Goal: Book appointment/travel/reservation

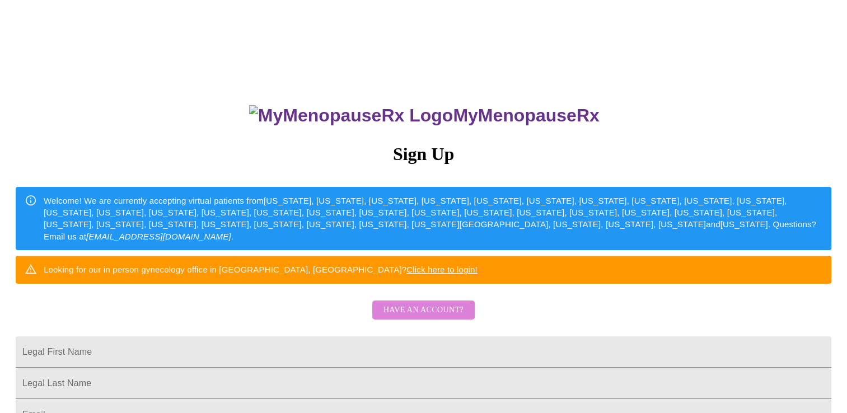
click at [440, 317] on span "Have an account?" at bounding box center [424, 310] width 80 height 14
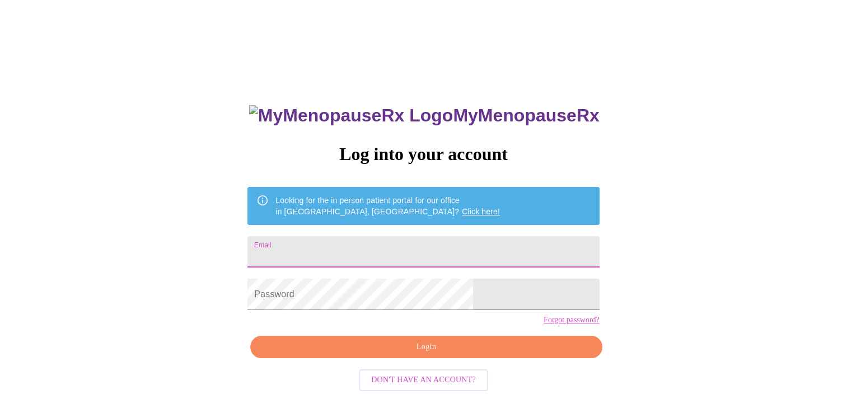
click at [385, 255] on input "Email" at bounding box center [423, 251] width 352 height 31
type input "ginamariec@hotmail.com"
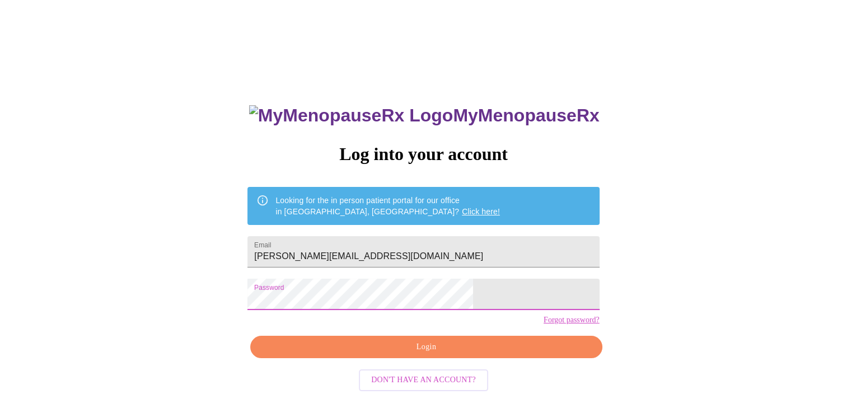
click at [362, 354] on span "Login" at bounding box center [426, 347] width 326 height 14
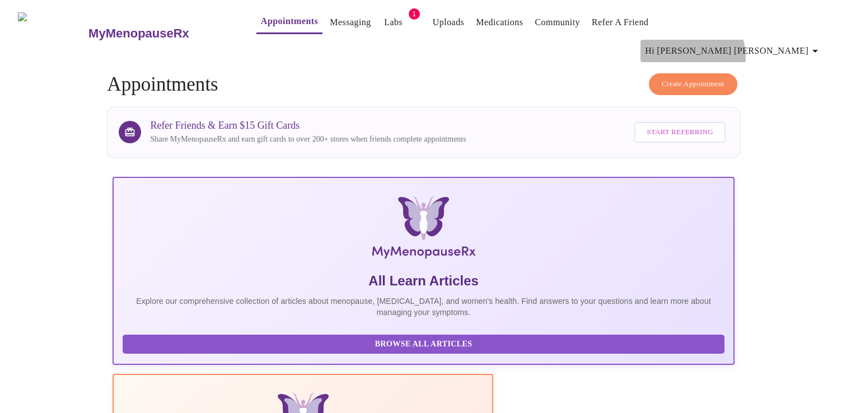
click at [802, 43] on span "Hi [PERSON_NAME] [PERSON_NAME]" at bounding box center [733, 51] width 177 height 16
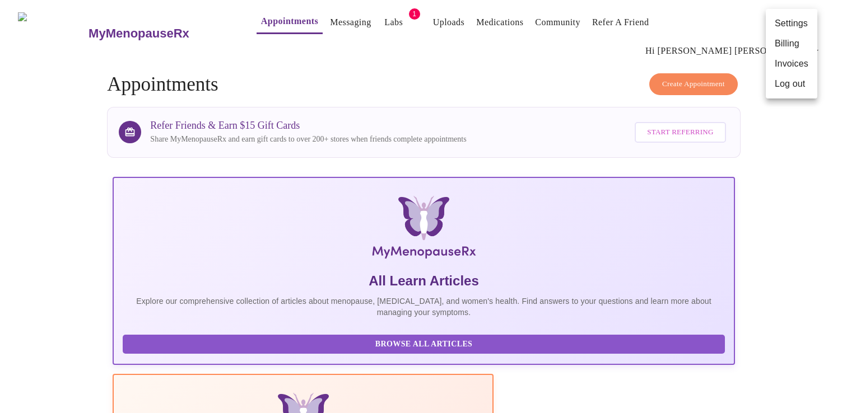
click at [795, 27] on li "Settings" at bounding box center [791, 23] width 52 height 20
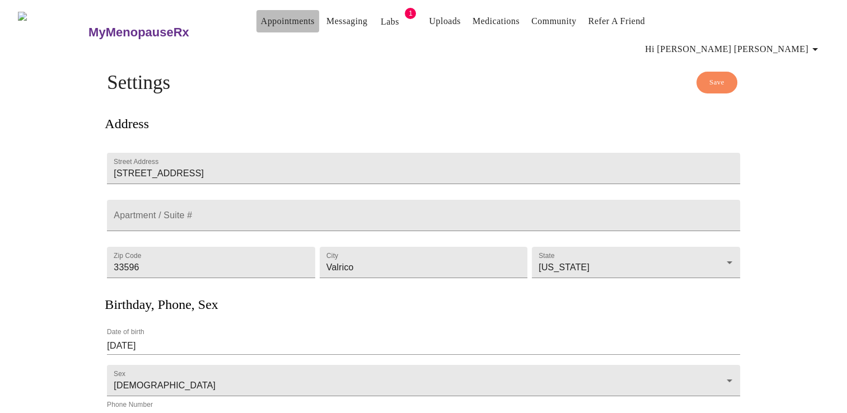
click at [280, 26] on link "Appointments" at bounding box center [288, 21] width 54 height 16
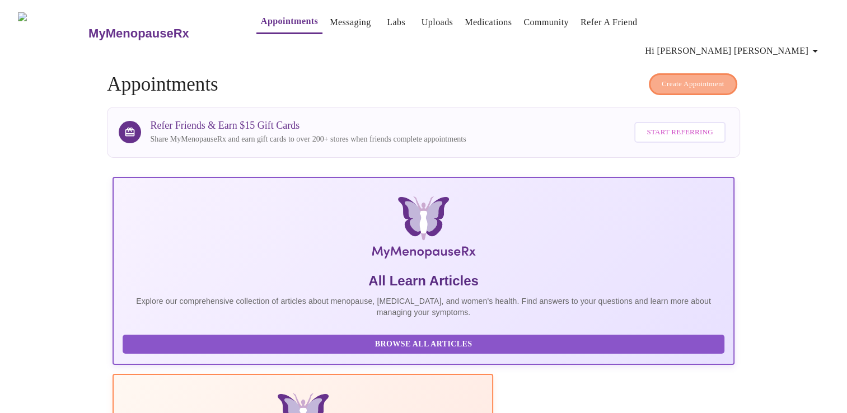
click at [665, 73] on button "Create Appointment" at bounding box center [693, 84] width 88 height 22
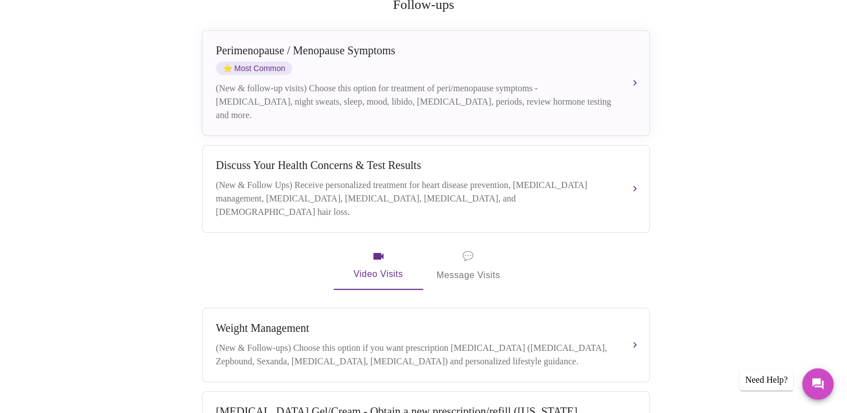
scroll to position [217, 0]
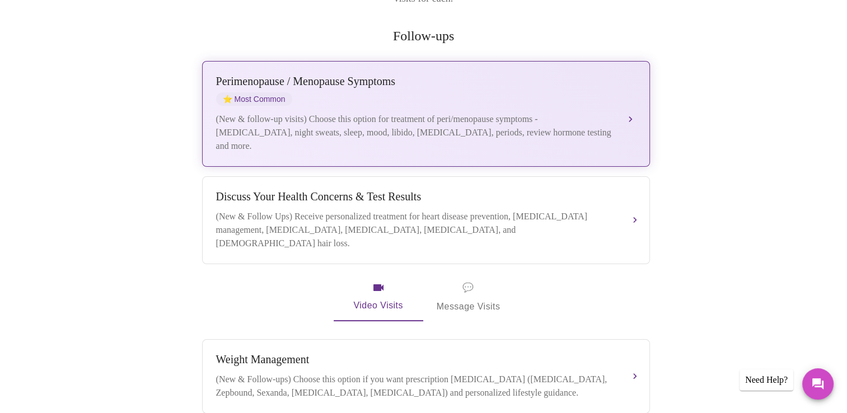
click at [318, 119] on div "(New & follow-up visits) Choose this option for treatment of peri/menopause sym…" at bounding box center [415, 133] width 398 height 40
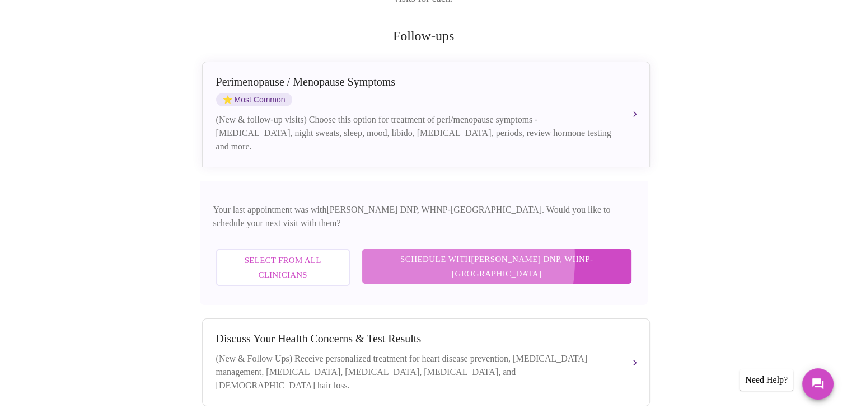
click at [462, 252] on span "Schedule with Laura Smith DNP, WHNP-BC" at bounding box center [496, 267] width 247 height 30
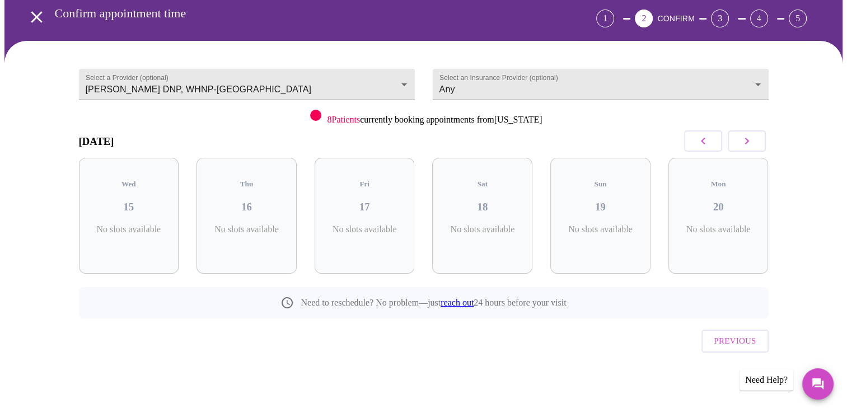
scroll to position [26, 0]
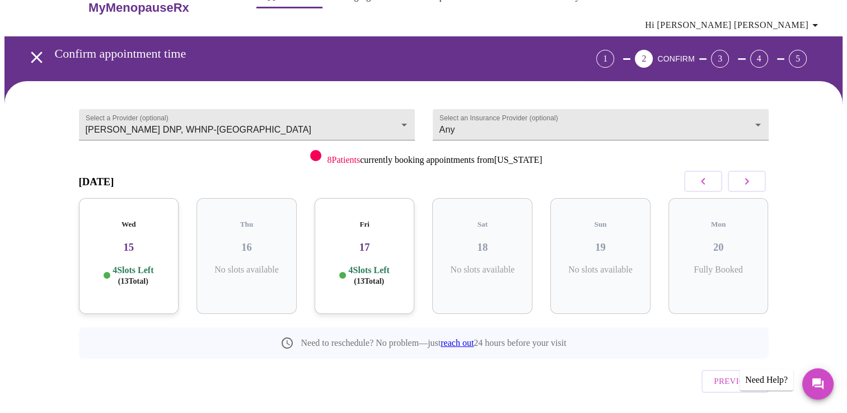
click at [121, 265] on p "4 Slots Left ( 13 Total)" at bounding box center [133, 276] width 41 height 22
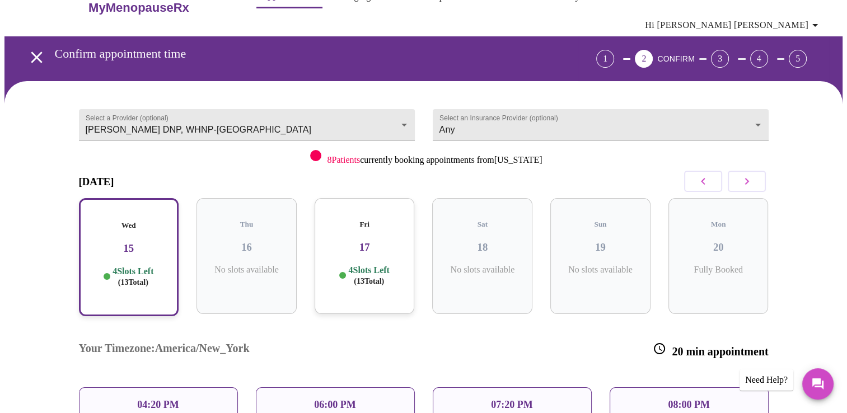
click at [338, 399] on p "06:00 PM" at bounding box center [334, 405] width 41 height 12
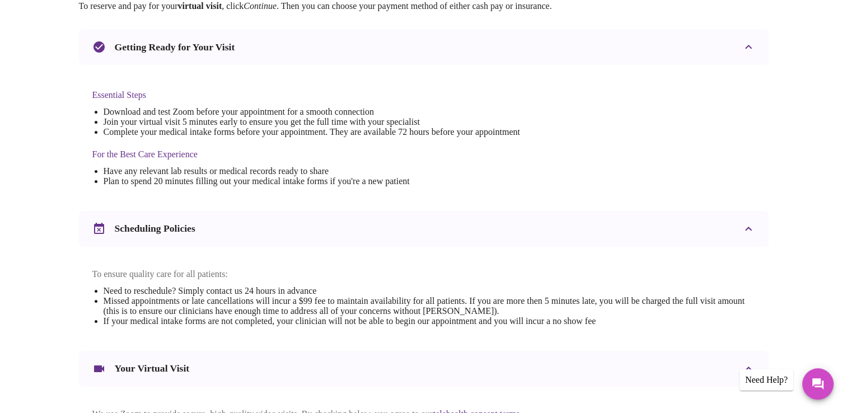
scroll to position [398, 0]
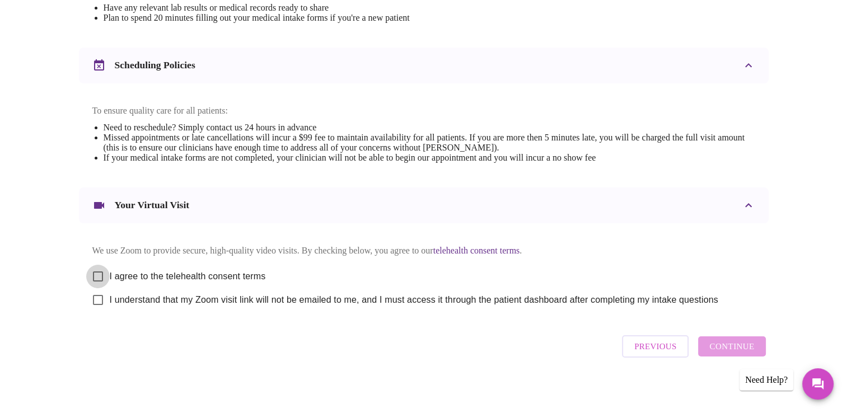
click at [91, 268] on input "I agree to the telehealth consent terms" at bounding box center [98, 277] width 24 height 24
checkbox input "true"
click at [96, 296] on input "I understand that my Zoom visit link will not be emailed to me, and I must acce…" at bounding box center [98, 300] width 24 height 24
checkbox input "true"
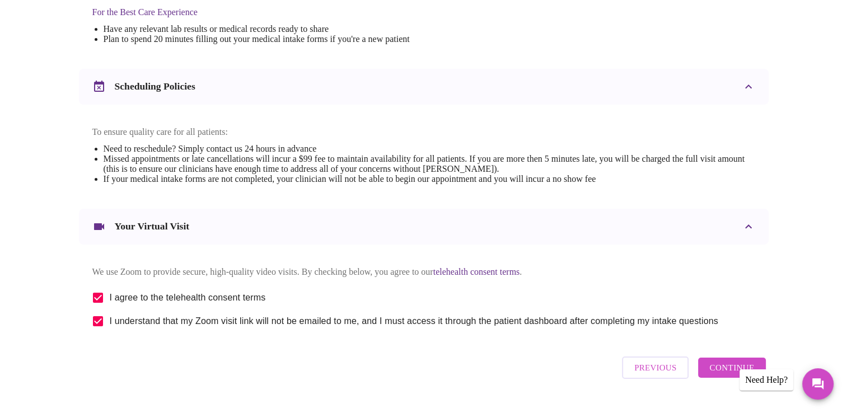
scroll to position [381, 0]
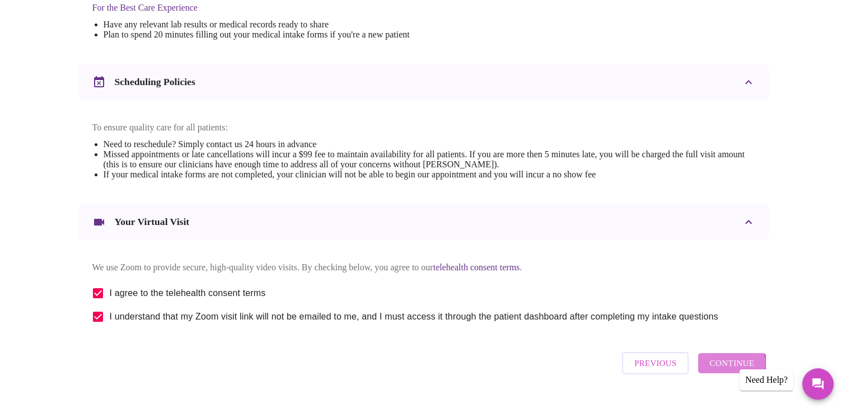
click at [725, 363] on span "Continue" at bounding box center [731, 363] width 45 height 15
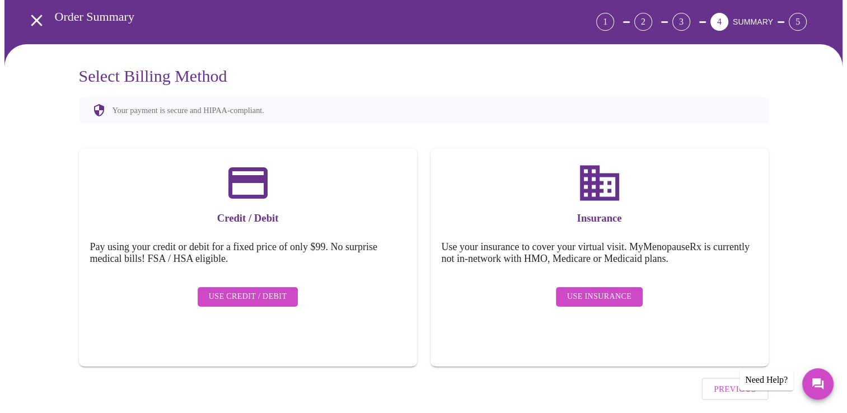
click at [625, 290] on span "Use Insurance" at bounding box center [599, 297] width 64 height 14
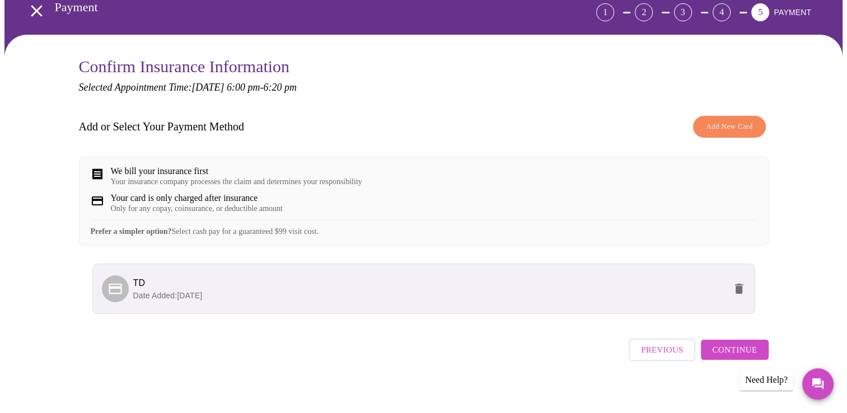
scroll to position [0, 0]
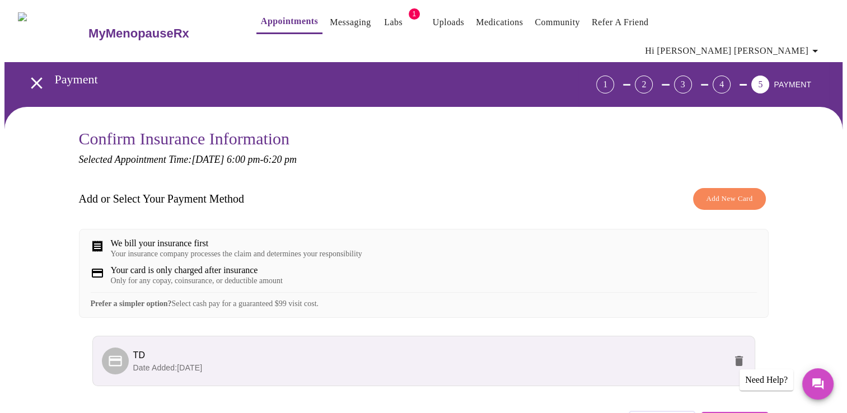
click at [174, 250] on div "Your insurance company processes the claim and determines your responsibility" at bounding box center [236, 254] width 251 height 9
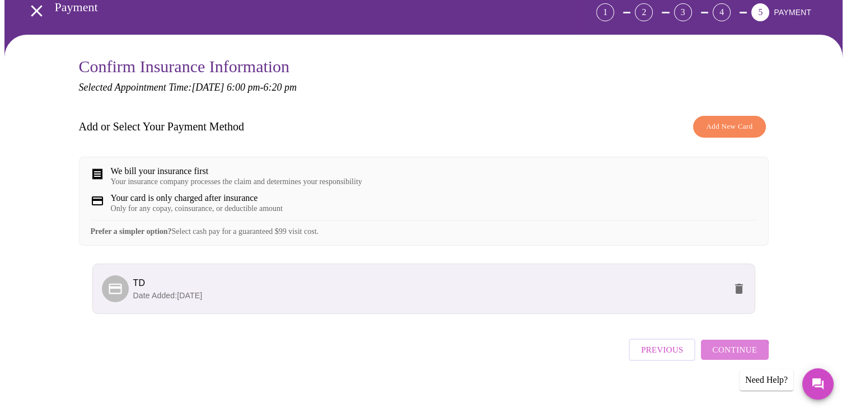
click at [732, 349] on span "Continue" at bounding box center [734, 350] width 45 height 15
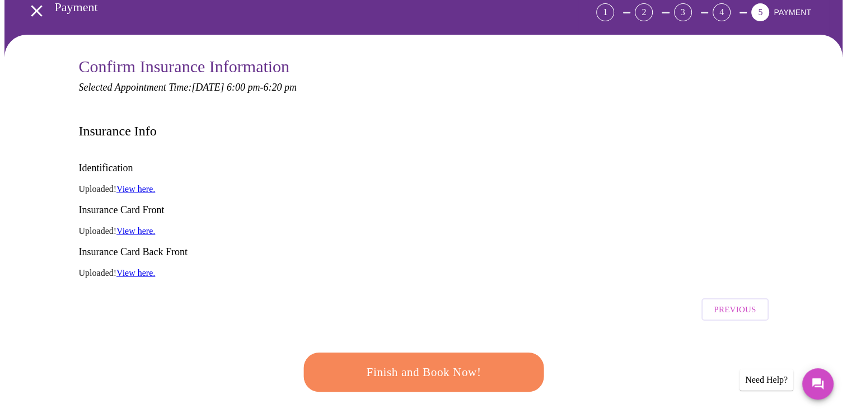
click at [139, 184] on link "View here." at bounding box center [135, 189] width 39 height 10
click at [728, 302] on span "Previous" at bounding box center [735, 309] width 42 height 15
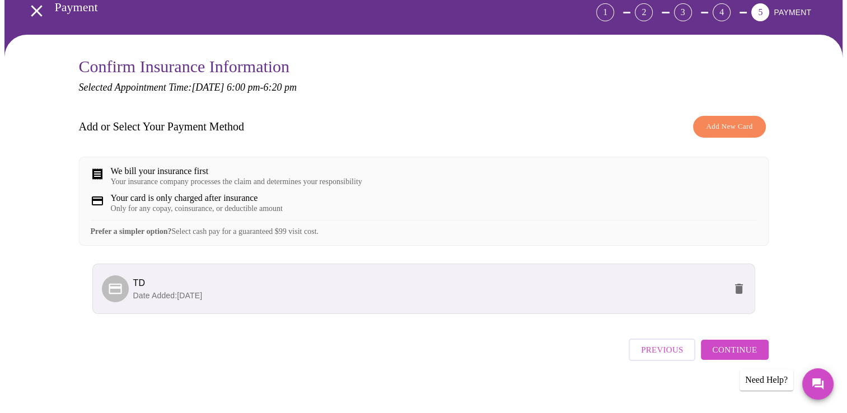
click at [731, 345] on span "Continue" at bounding box center [734, 350] width 45 height 15
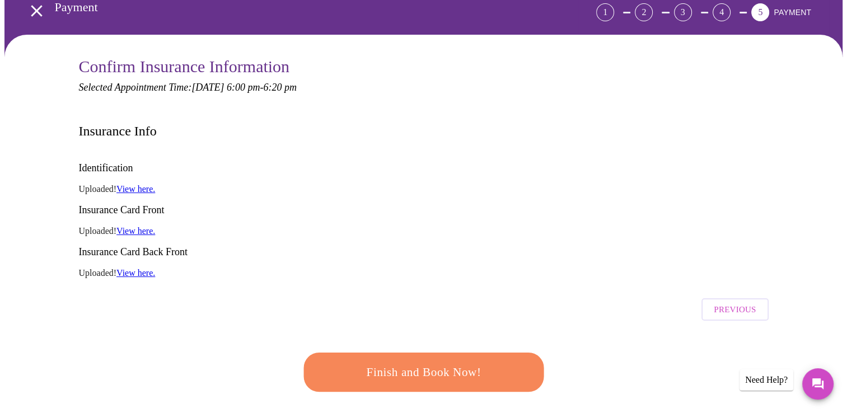
click at [476, 362] on span "Finish and Book Now!" at bounding box center [423, 373] width 217 height 22
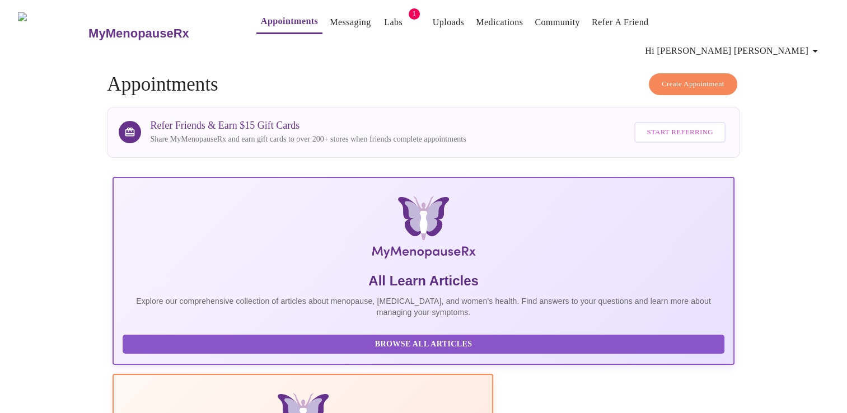
scroll to position [361, 0]
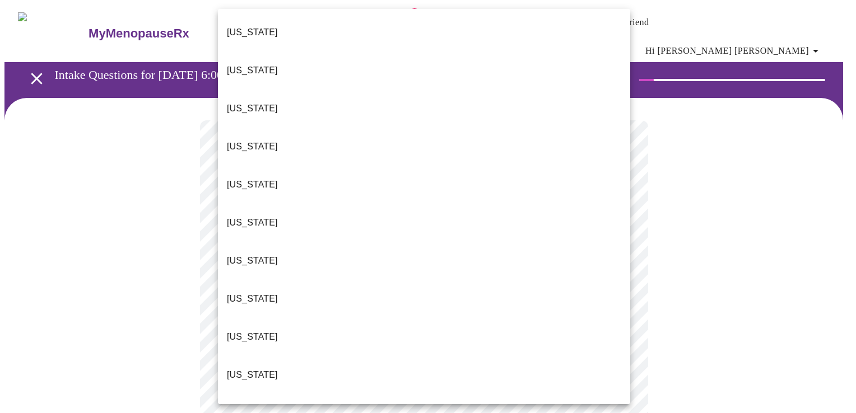
click at [589, 318] on li "Florida" at bounding box center [424, 337] width 412 height 38
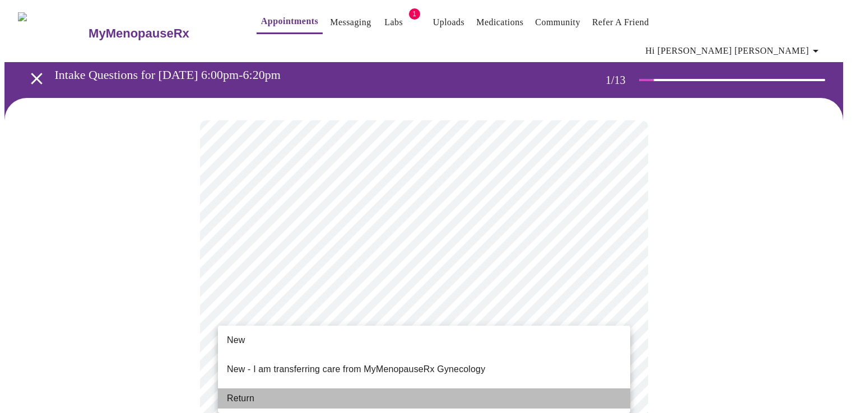
click at [511, 390] on li "Return" at bounding box center [424, 399] width 412 height 20
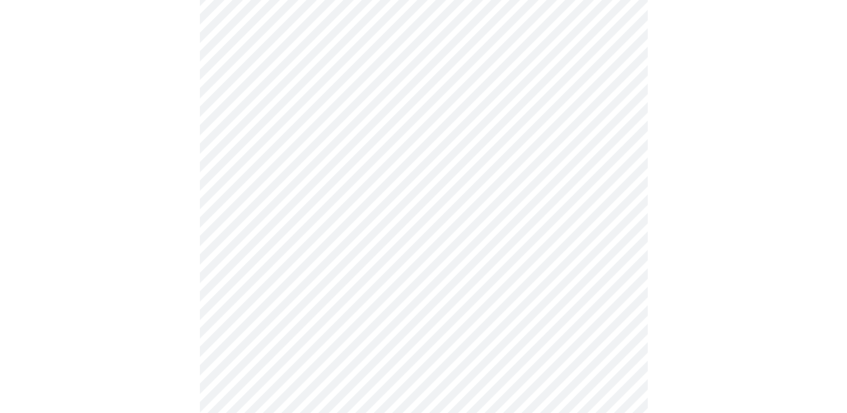
scroll to position [314, 0]
click at [686, 359] on div at bounding box center [423, 287] width 838 height 1006
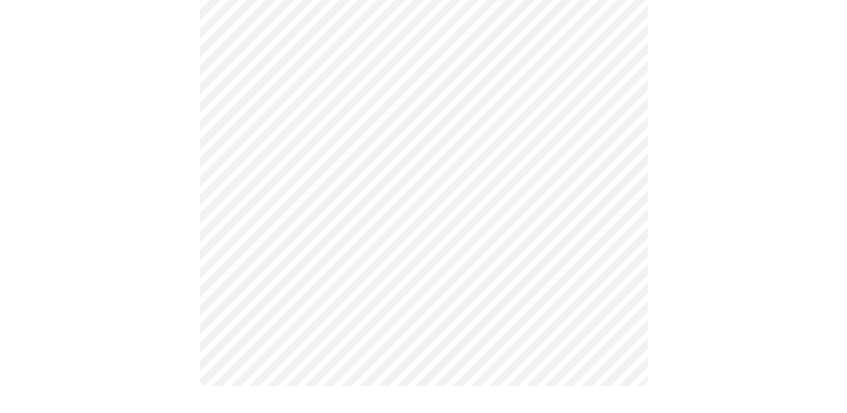
scroll to position [0, 0]
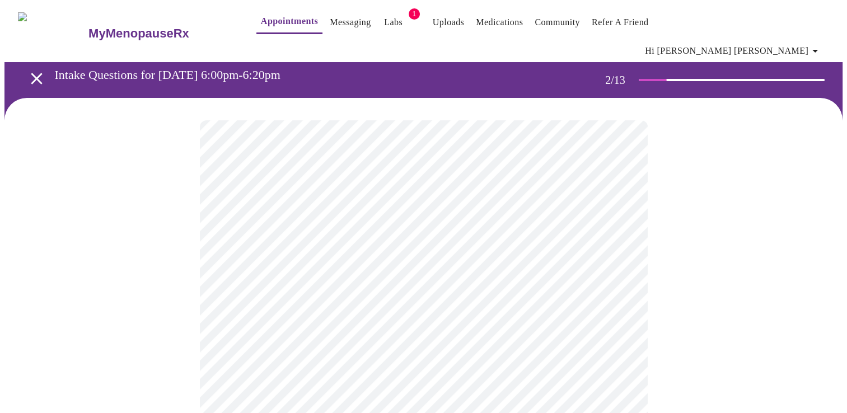
click at [340, 236] on body "MyMenopauseRx Appointments Messaging Labs 1 Uploads Medications Community Refer…" at bounding box center [423, 400] width 838 height 792
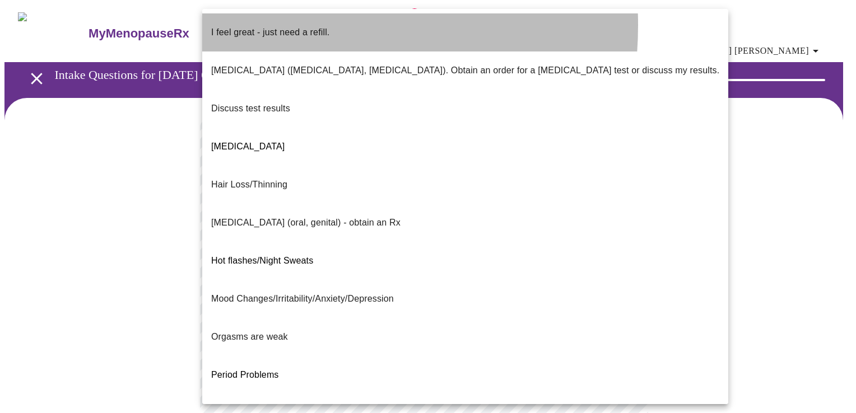
click at [268, 26] on p "I feel great - just need a refill." at bounding box center [270, 32] width 118 height 13
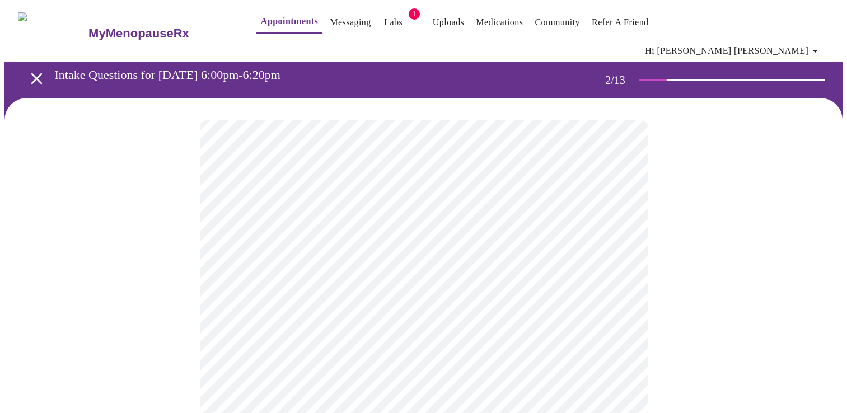
click at [343, 339] on body "MyMenopauseRx Appointments Messaging Labs 1 Uploads Medications Community Refer…" at bounding box center [423, 397] width 838 height 786
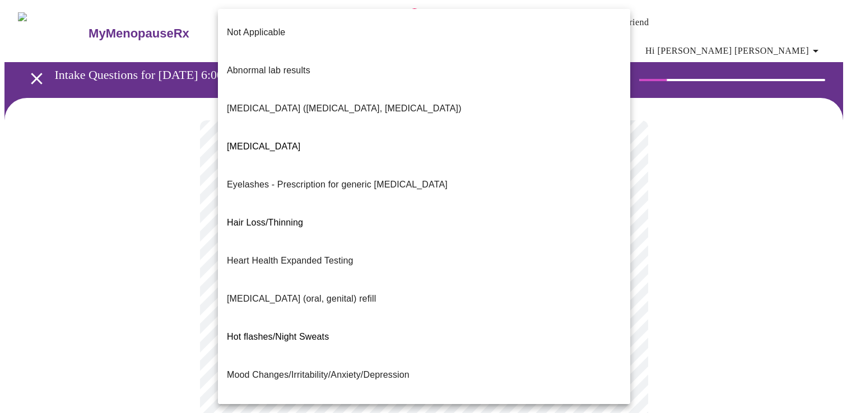
click at [233, 32] on span "Not Applicable" at bounding box center [256, 32] width 58 height 31
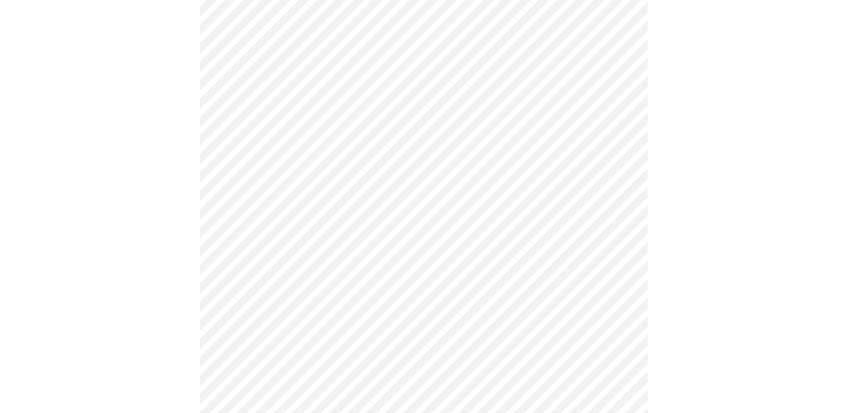
scroll to position [161, 0]
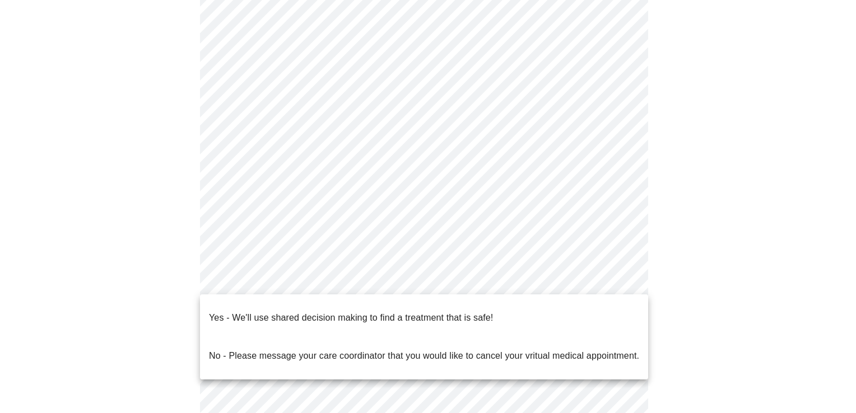
click at [497, 272] on body "MyMenopauseRx Appointments Messaging Labs 1 Uploads Medications Community Refer…" at bounding box center [427, 232] width 847 height 779
click at [461, 317] on span "Yes - We'll use shared decision making to find a treatment that is safe!" at bounding box center [351, 317] width 284 height 31
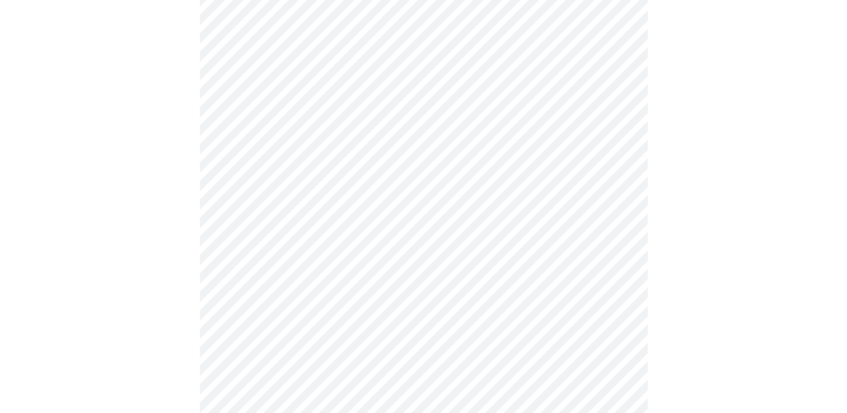
click at [734, 336] on div at bounding box center [423, 276] width 838 height 679
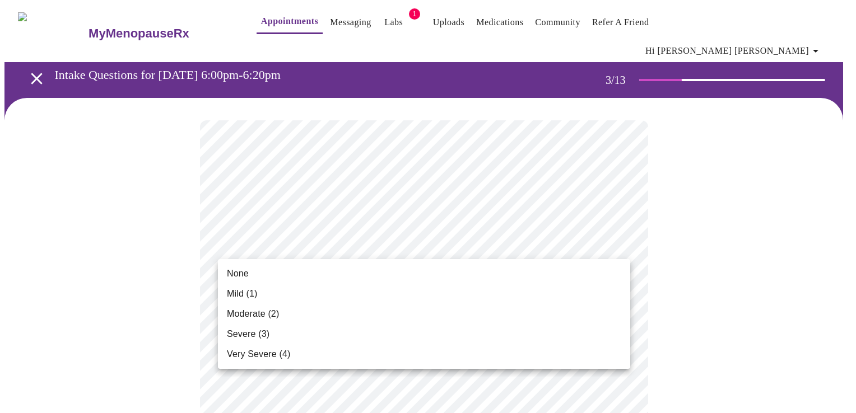
click at [359, 299] on li "Mild (1)" at bounding box center [424, 294] width 412 height 20
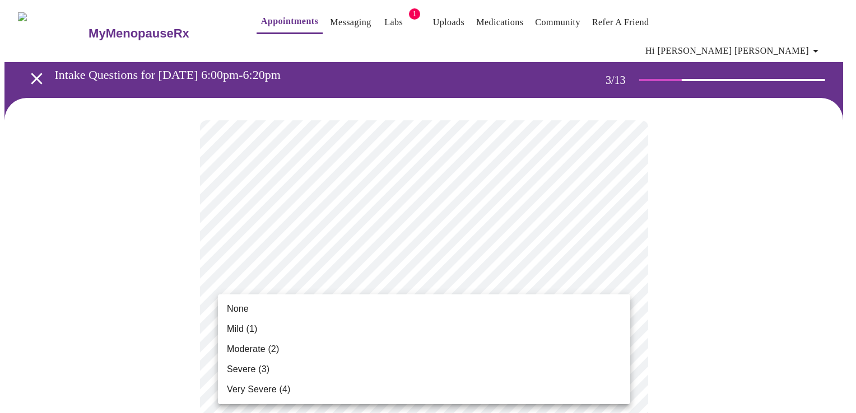
click at [358, 336] on li "Mild (1)" at bounding box center [424, 329] width 412 height 20
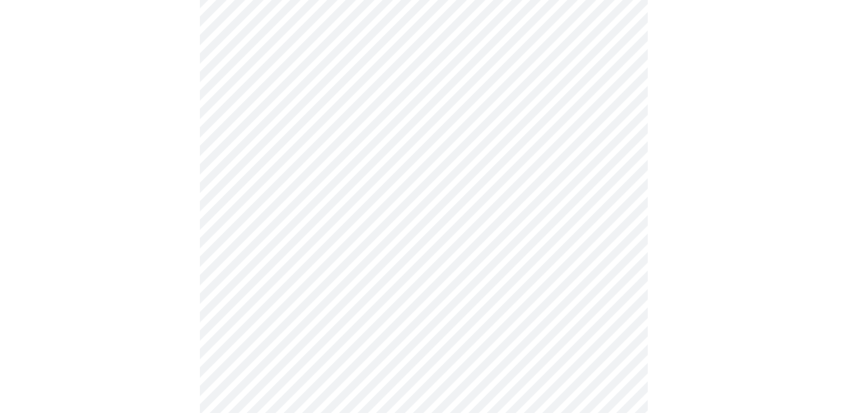
scroll to position [349, 0]
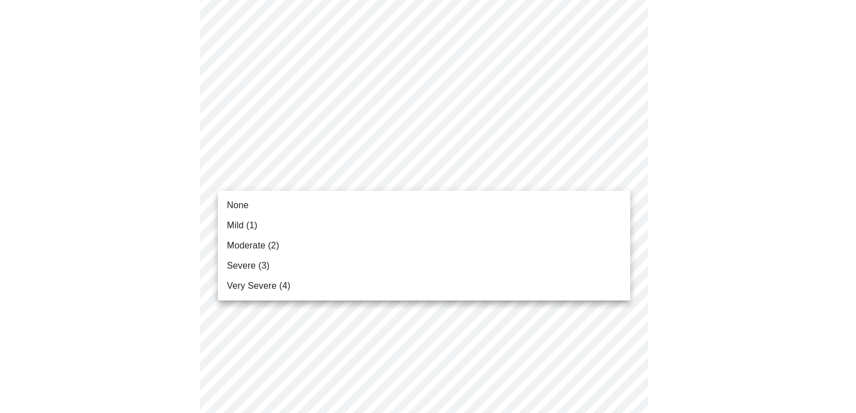
click at [287, 183] on body "MyMenopauseRx Appointments Messaging Labs 1 Uploads Medications Community Refer…" at bounding box center [427, 391] width 847 height 1473
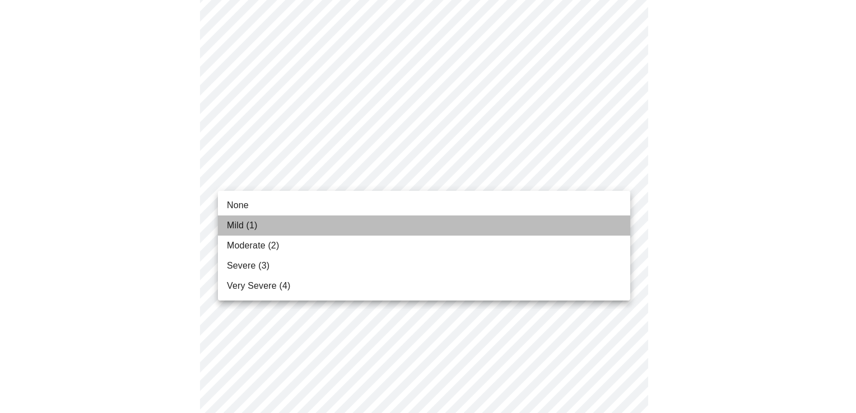
click at [277, 223] on li "Mild (1)" at bounding box center [424, 226] width 412 height 20
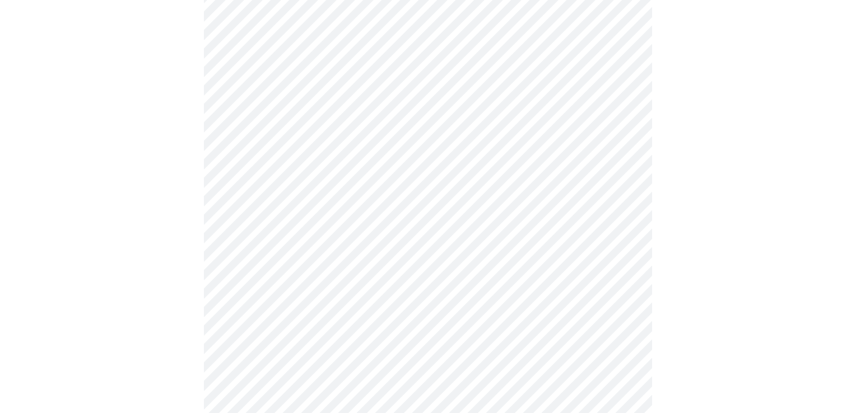
click at [273, 249] on body "MyMenopauseRx Appointments Messaging Labs 1 Uploads Medications Community Refer…" at bounding box center [427, 383] width 847 height 1457
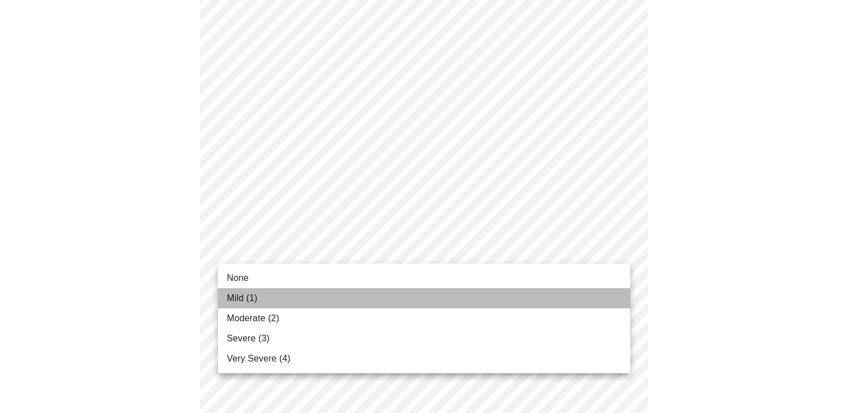
click at [267, 297] on li "Mild (1)" at bounding box center [424, 298] width 412 height 20
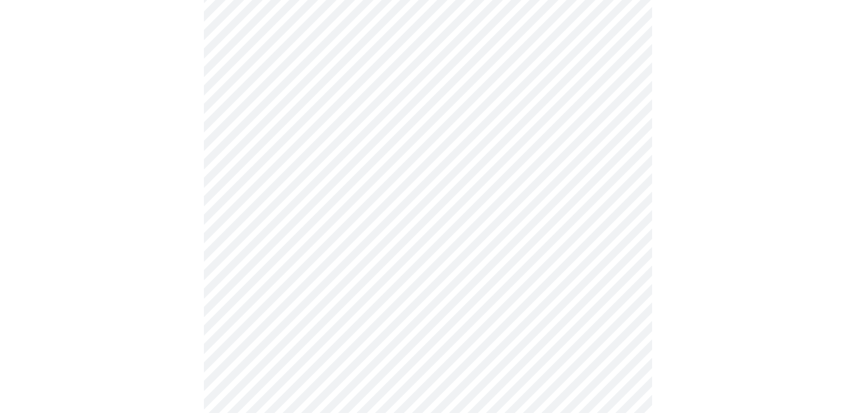
click at [269, 322] on body "MyMenopauseRx Appointments Messaging Labs 1 Uploads Medications Community Refer…" at bounding box center [427, 376] width 847 height 1442
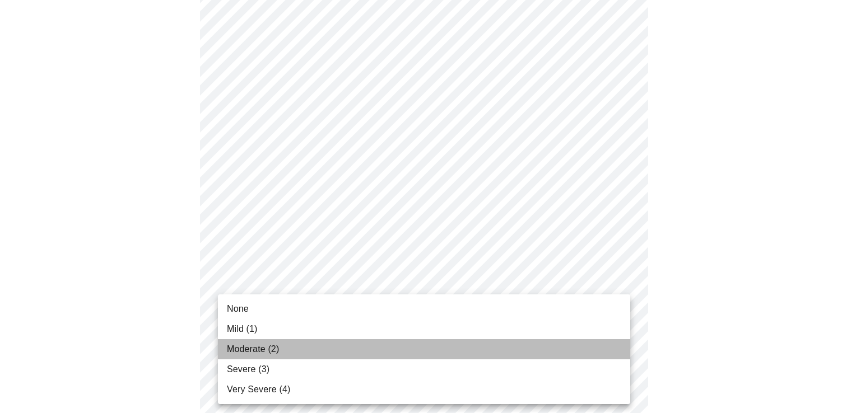
click at [270, 349] on span "Moderate (2)" at bounding box center [253, 349] width 52 height 13
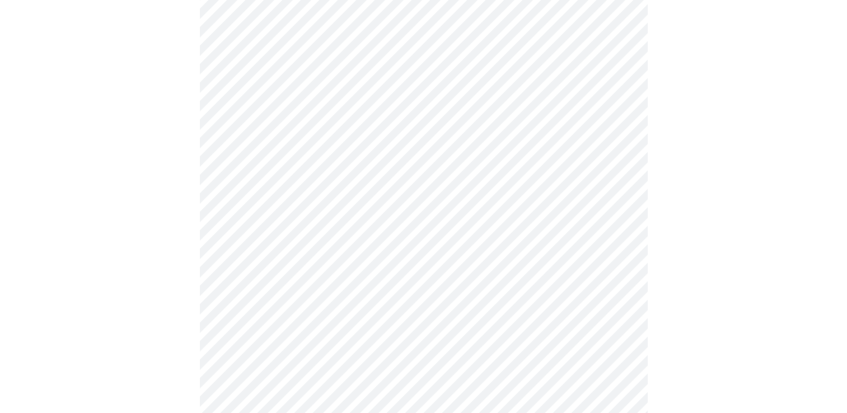
scroll to position [632, 0]
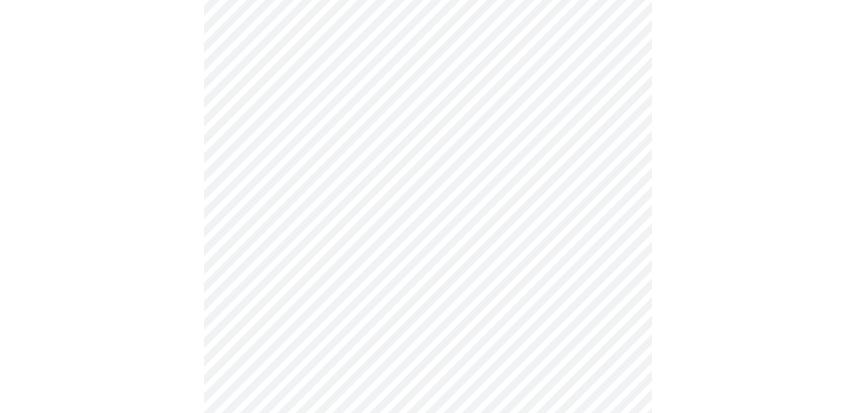
click at [494, 119] on body "MyMenopauseRx Appointments Messaging Labs 1 Uploads Medications Community Refer…" at bounding box center [427, 85] width 847 height 1426
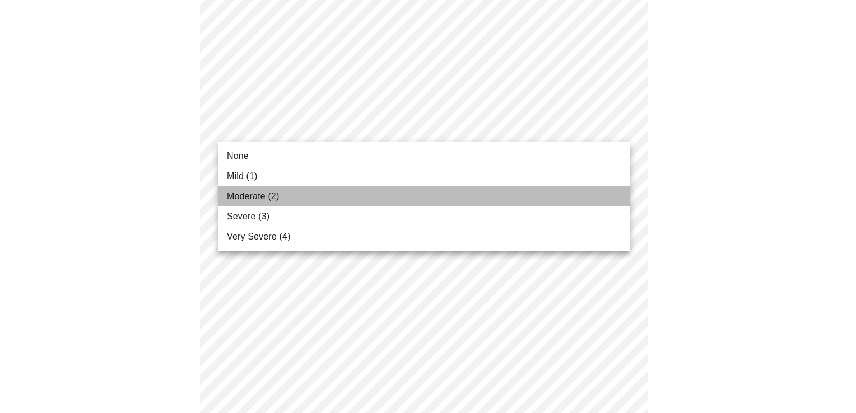
click at [401, 188] on li "Moderate (2)" at bounding box center [424, 196] width 412 height 20
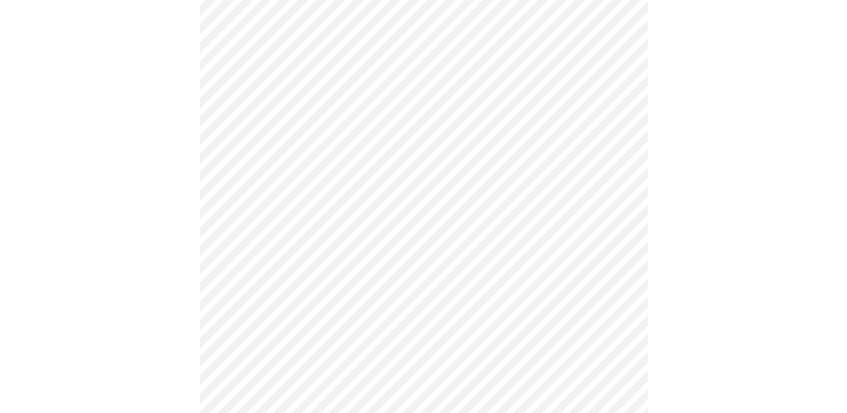
click at [405, 209] on body "MyMenopauseRx Appointments Messaging Labs 1 Uploads Medications Community Refer…" at bounding box center [423, 77] width 838 height 1410
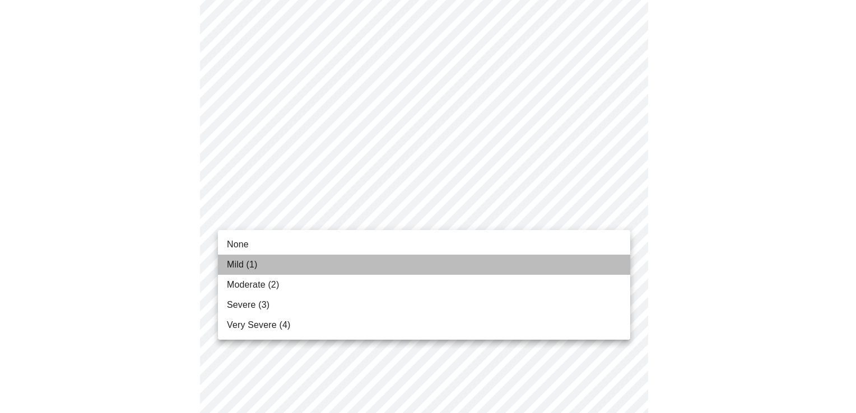
click at [389, 258] on li "Mild (1)" at bounding box center [424, 265] width 412 height 20
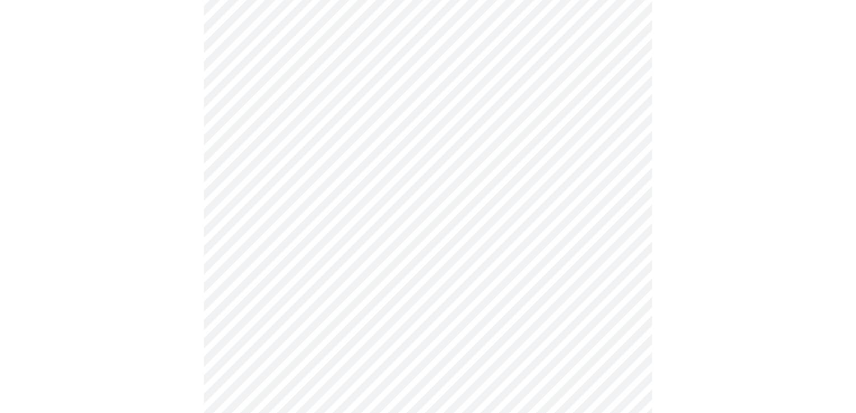
click at [383, 308] on body "MyMenopauseRx Appointments Messaging Labs 1 Uploads Medications Community Refer…" at bounding box center [427, 69] width 847 height 1395
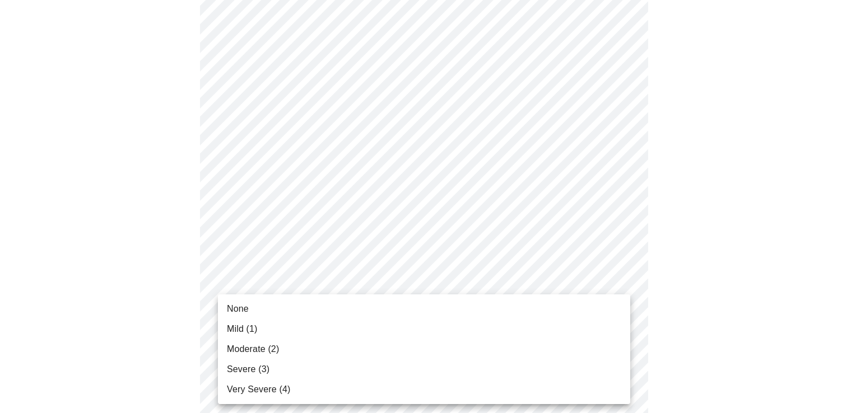
click at [364, 372] on li "Severe (3)" at bounding box center [424, 369] width 412 height 20
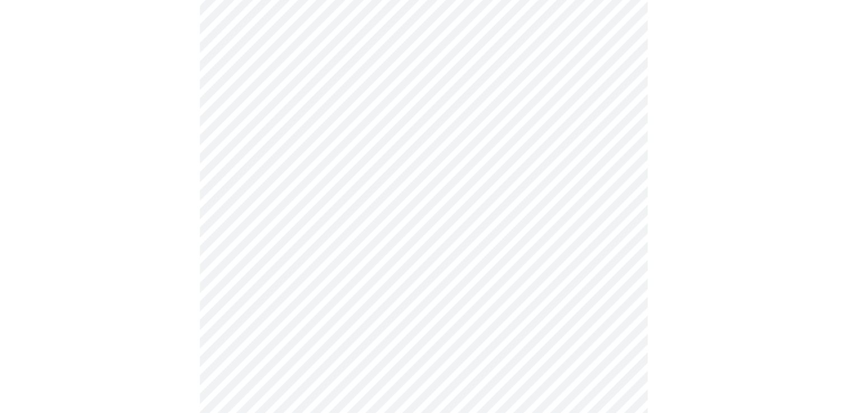
click at [715, 301] on div at bounding box center [423, 109] width 838 height 1286
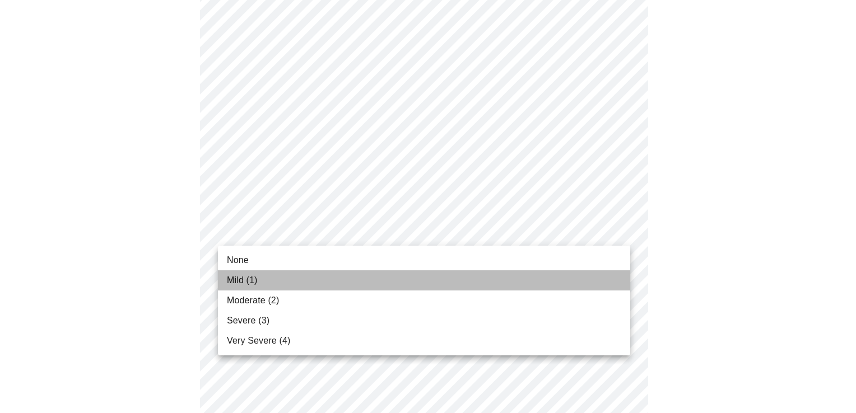
click at [415, 275] on li "Mild (1)" at bounding box center [424, 280] width 412 height 20
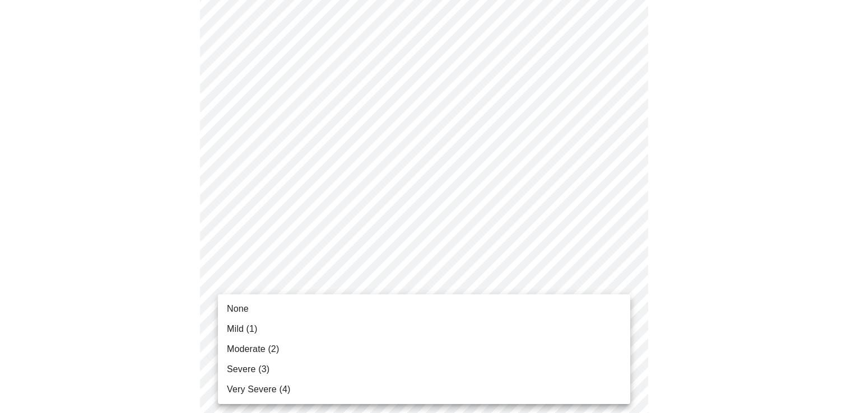
click at [443, 337] on li "Mild (1)" at bounding box center [424, 329] width 412 height 20
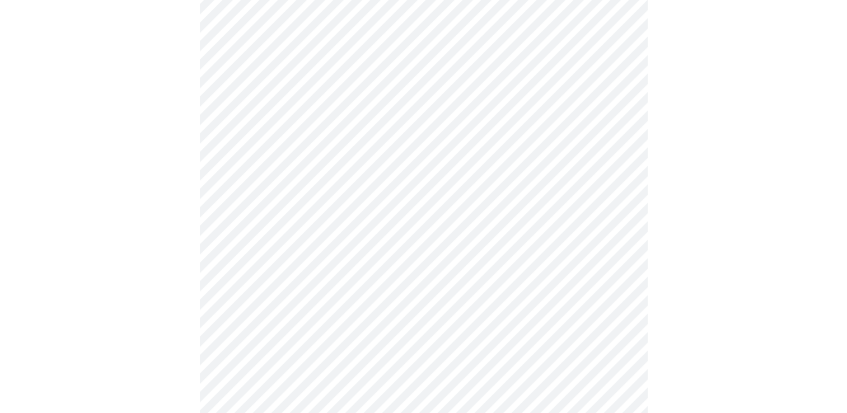
scroll to position [251, 0]
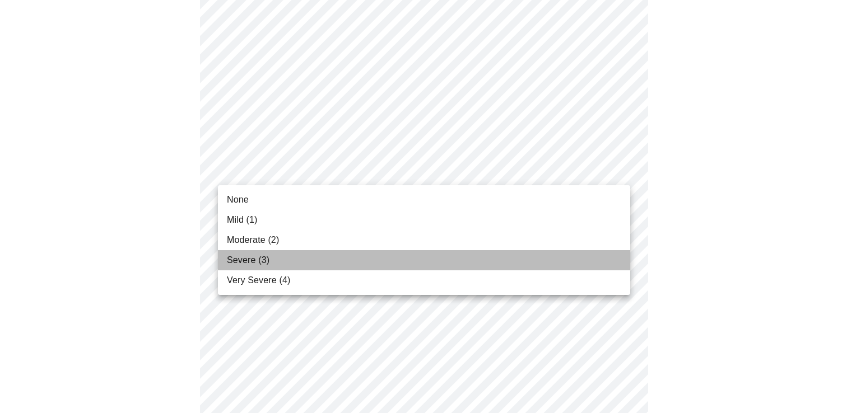
click at [424, 252] on li "Severe (3)" at bounding box center [424, 260] width 412 height 20
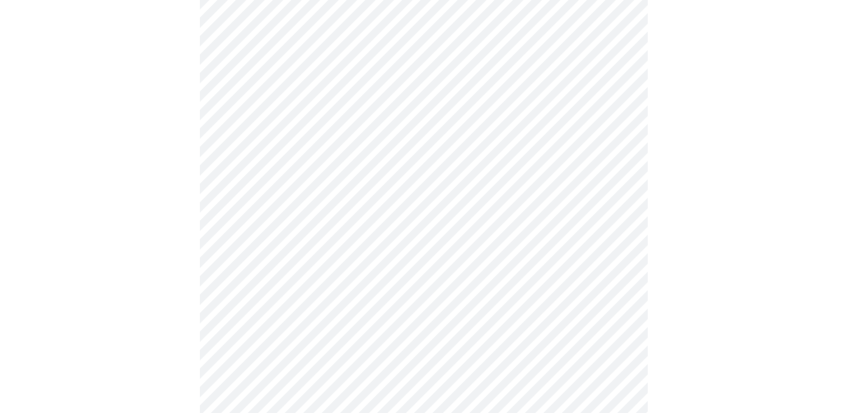
click at [123, 237] on div at bounding box center [423, 329] width 838 height 1026
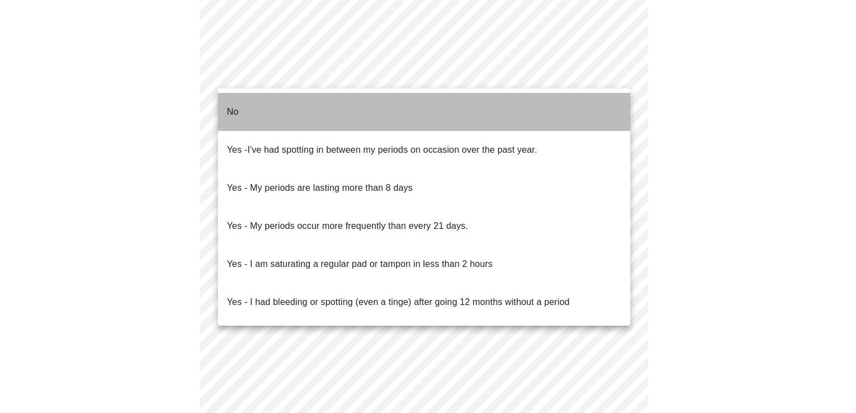
click at [415, 118] on li "No" at bounding box center [424, 112] width 412 height 38
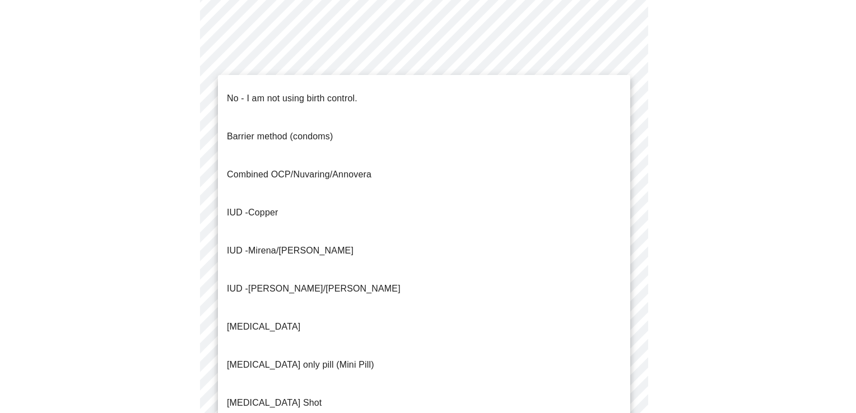
click at [403, 232] on li "IUD - Mirena/Liletta" at bounding box center [424, 251] width 412 height 38
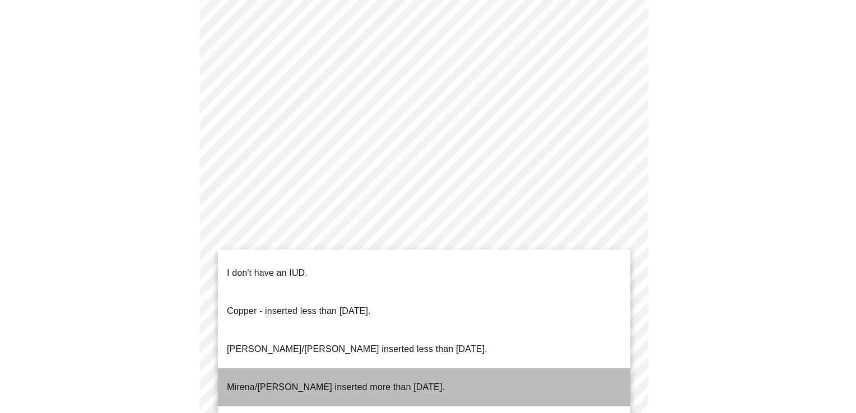
click at [409, 381] on p "Mirena/Liletta inserted more than 5 years ago." at bounding box center [336, 387] width 218 height 13
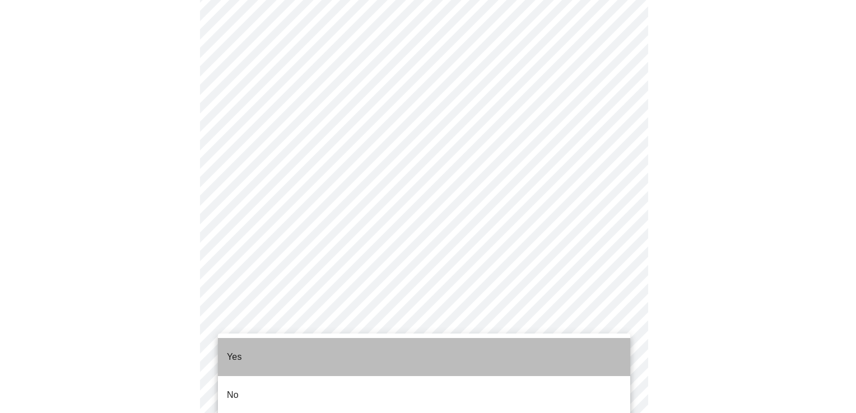
click at [363, 353] on li "Yes" at bounding box center [424, 357] width 412 height 38
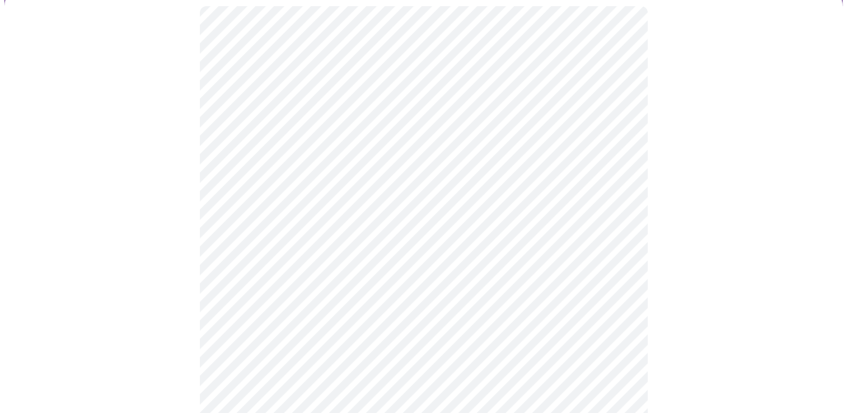
scroll to position [116, 0]
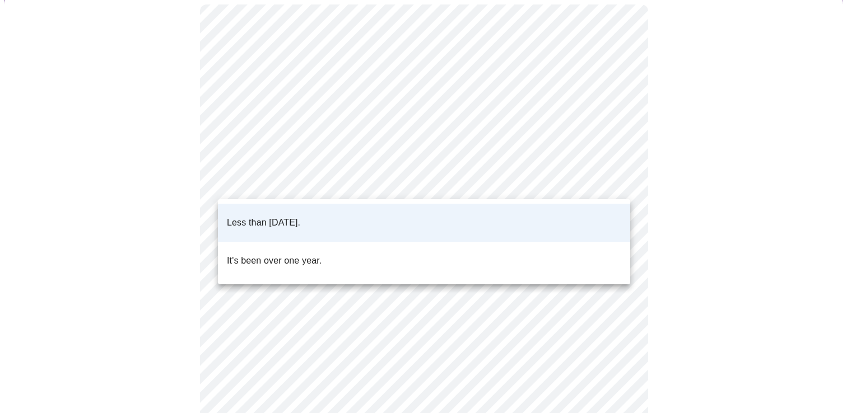
click at [618, 178] on body "MyMenopauseRx Appointments Messaging Labs 1 Uploads Medications Community Refer…" at bounding box center [427, 310] width 847 height 843
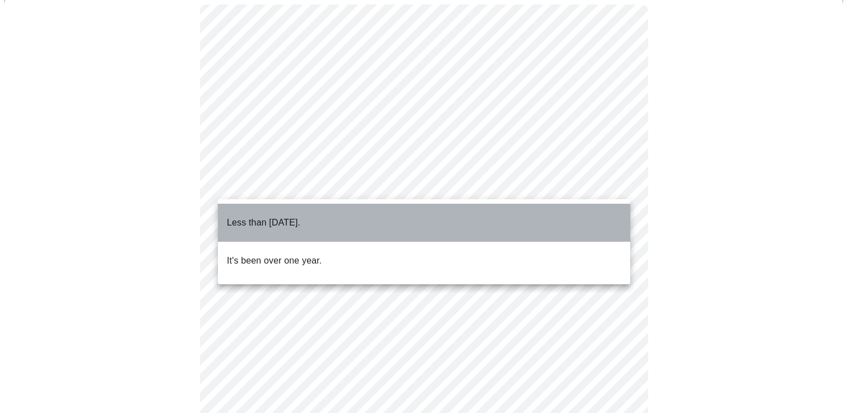
click at [592, 223] on li "Less than one year ago." at bounding box center [424, 223] width 412 height 38
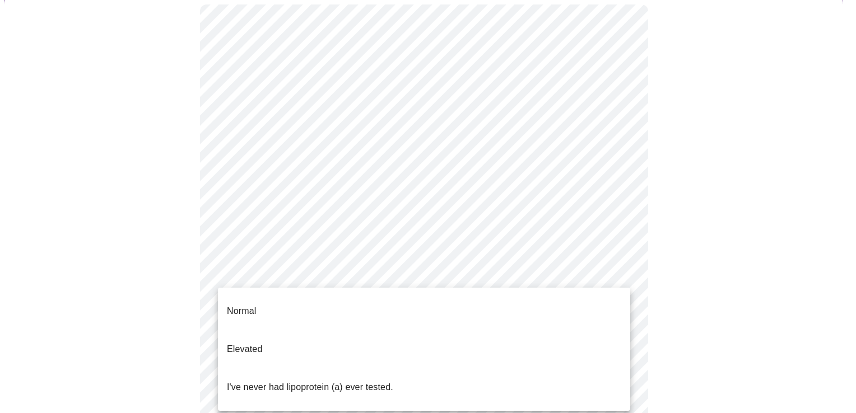
click at [619, 274] on body "MyMenopauseRx Appointments Messaging Labs 1 Uploads Medications Community Refer…" at bounding box center [427, 310] width 847 height 843
click at [550, 306] on li "Normal" at bounding box center [424, 311] width 412 height 38
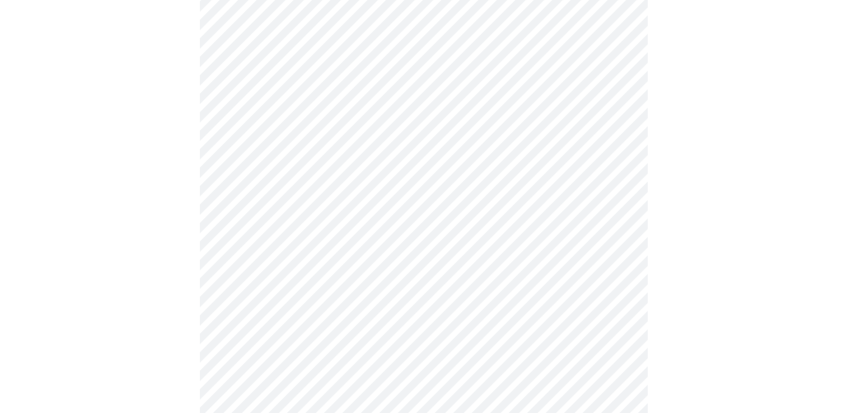
scroll to position [0, 0]
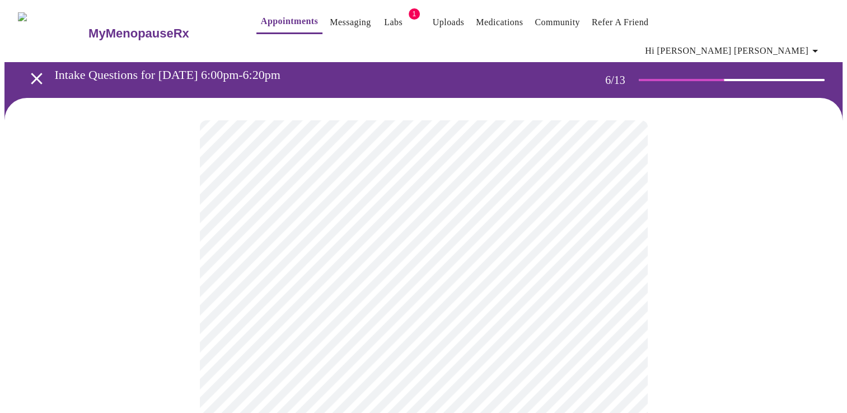
click at [716, 306] on div at bounding box center [423, 354] width 838 height 513
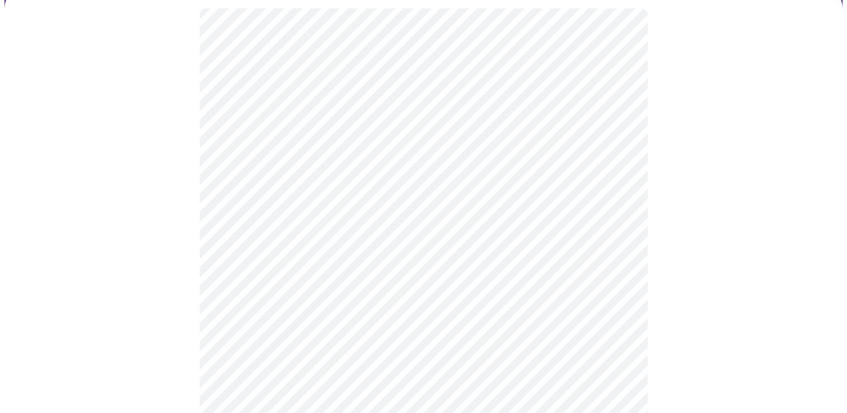
scroll to position [157, 0]
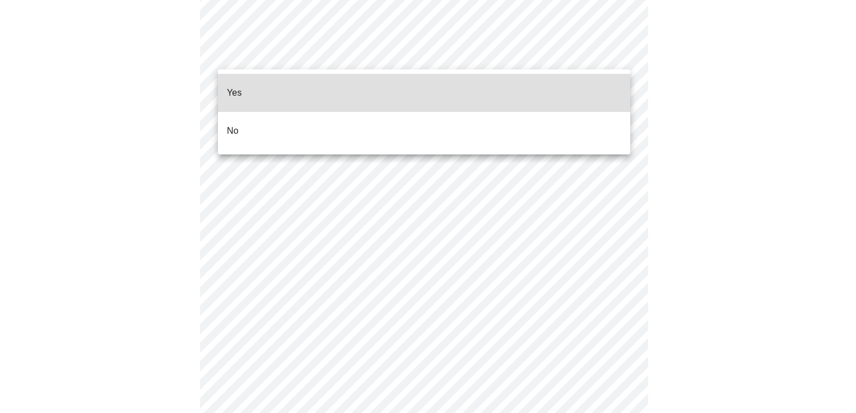
click at [396, 120] on li "No" at bounding box center [424, 131] width 412 height 38
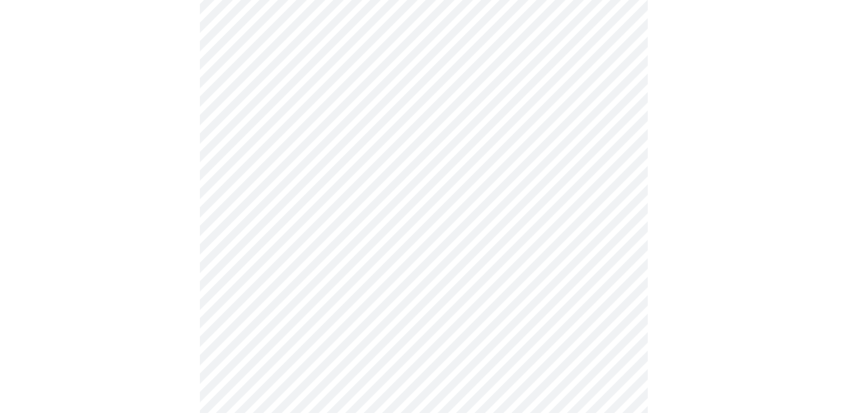
scroll to position [746, 0]
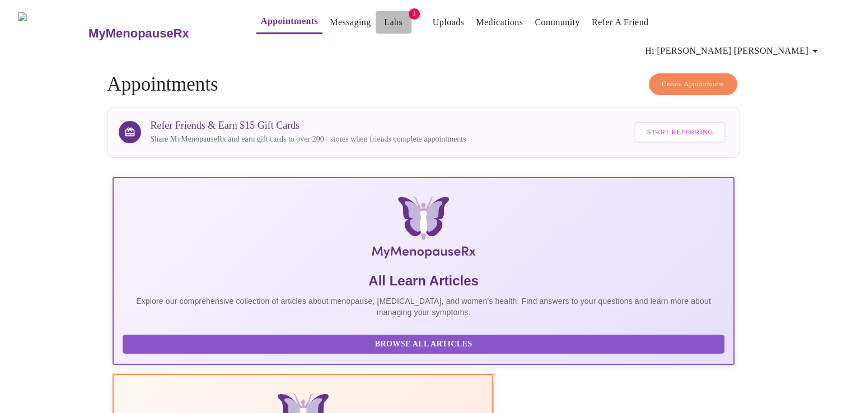
click at [384, 23] on link "Labs" at bounding box center [393, 23] width 18 height 16
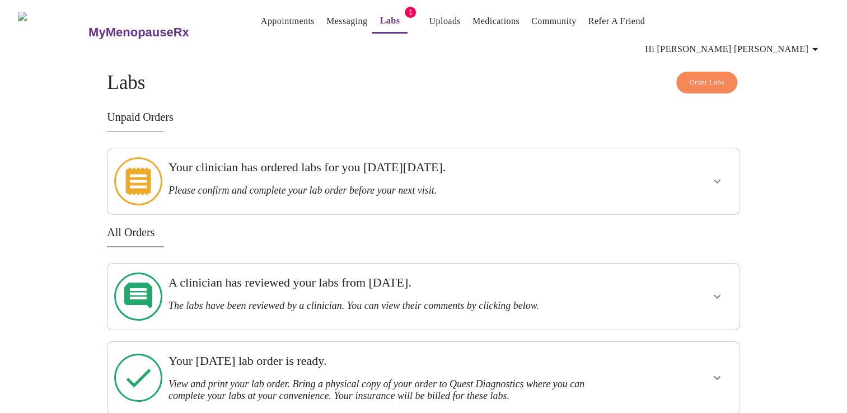
click at [719, 180] on icon "show more" at bounding box center [717, 182] width 7 height 4
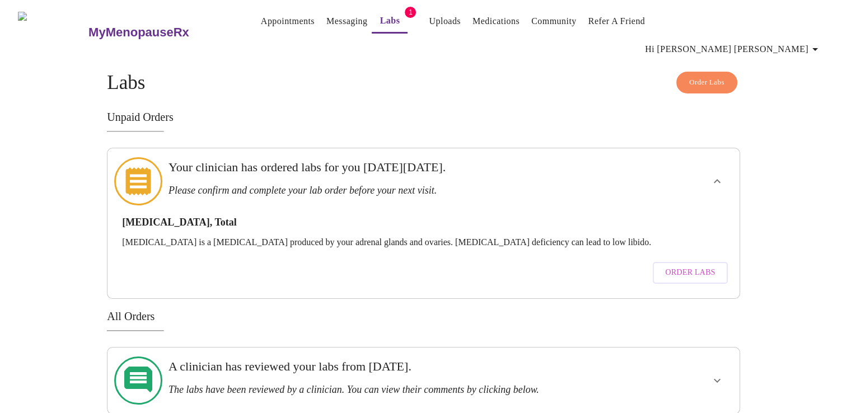
click at [719, 175] on icon "show more" at bounding box center [716, 181] width 13 height 13
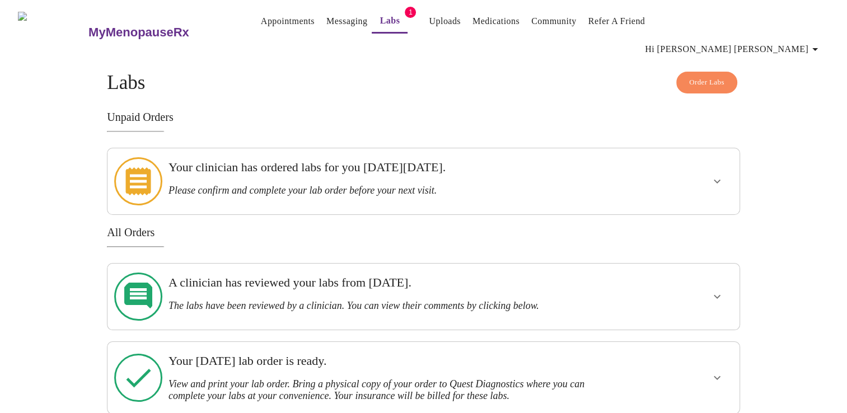
click at [798, 156] on div "MyMenopauseRx Appointments Messaging Labs 1 Uploads Medications Community Refer…" at bounding box center [423, 248] width 838 height 488
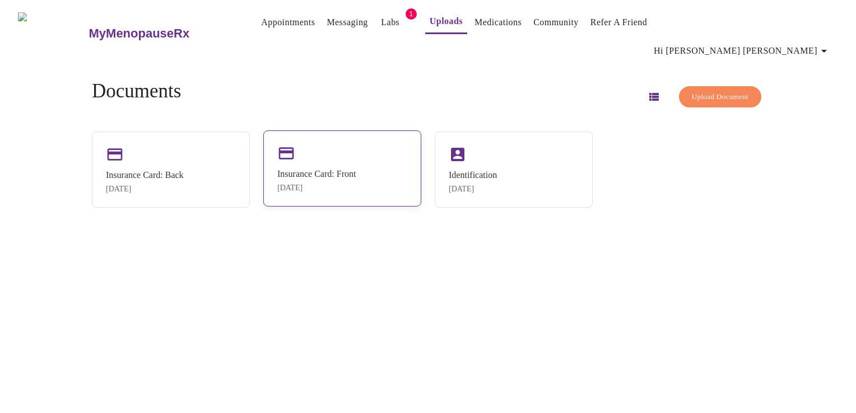
click at [356, 169] on div "Insurance Card: Front [DATE]" at bounding box center [316, 181] width 78 height 24
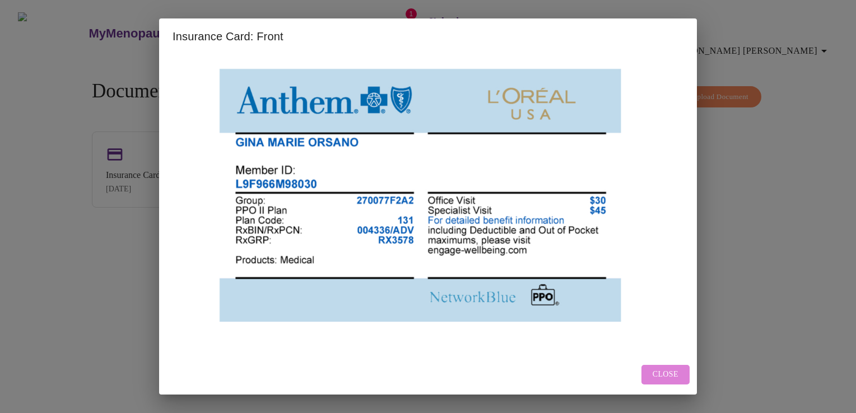
click at [667, 377] on span "Close" at bounding box center [665, 375] width 26 height 14
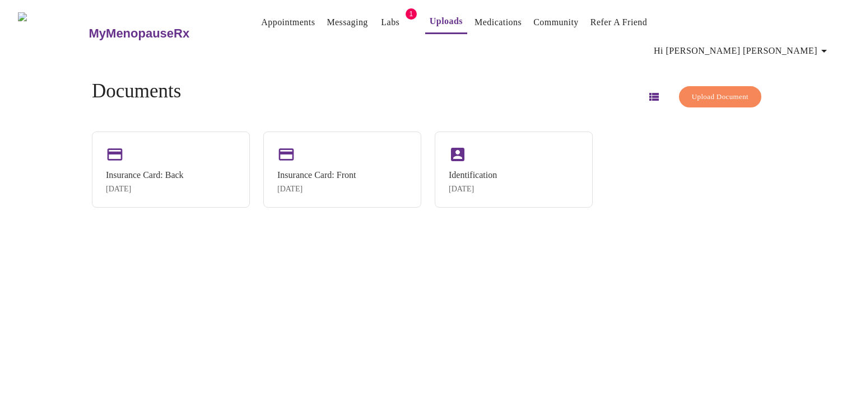
click at [779, 43] on span "Hi [PERSON_NAME] [PERSON_NAME]" at bounding box center [741, 51] width 177 height 16
click at [780, 41] on li "Billing" at bounding box center [800, 44] width 52 height 20
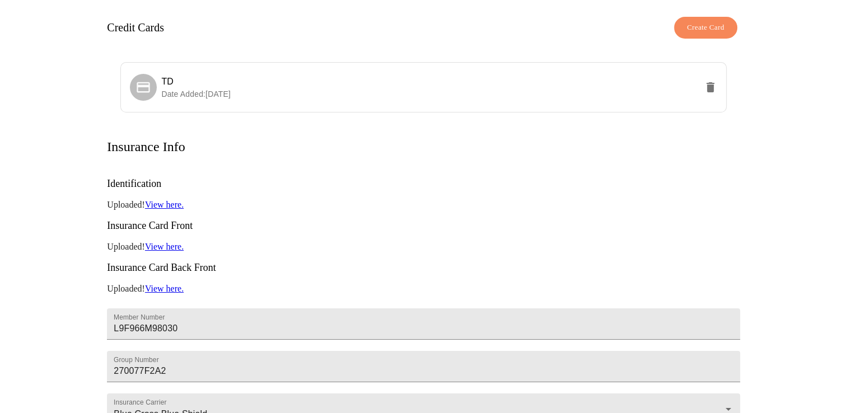
scroll to position [95, 0]
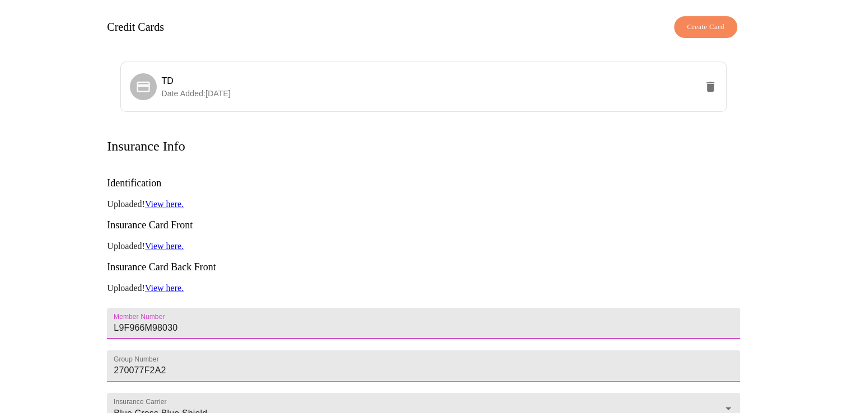
click at [188, 308] on input "L9F966M98030" at bounding box center [423, 323] width 633 height 31
type input "U19822084 01"
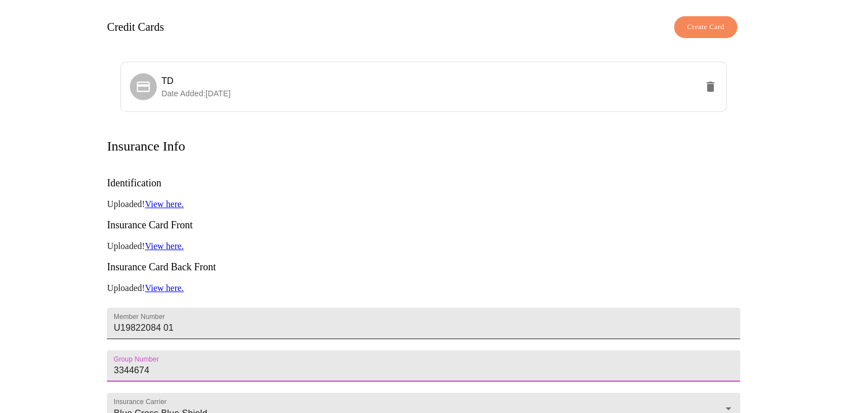
type input "3344674"
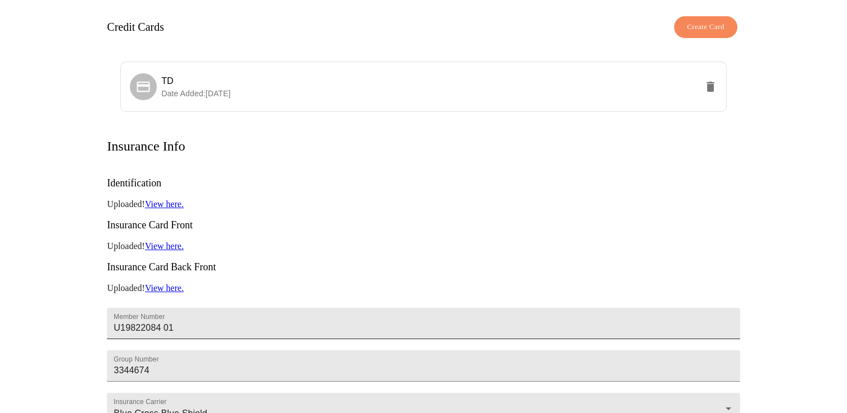
scroll to position [231, 0]
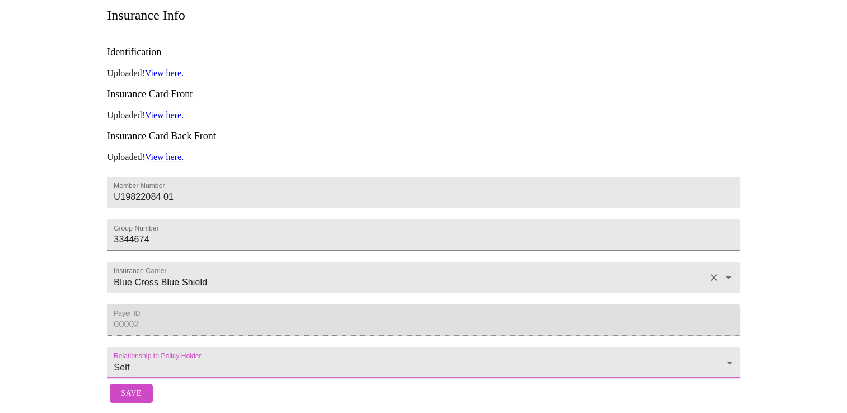
click at [161, 273] on input "Blue Cross Blue Shield" at bounding box center [407, 283] width 592 height 21
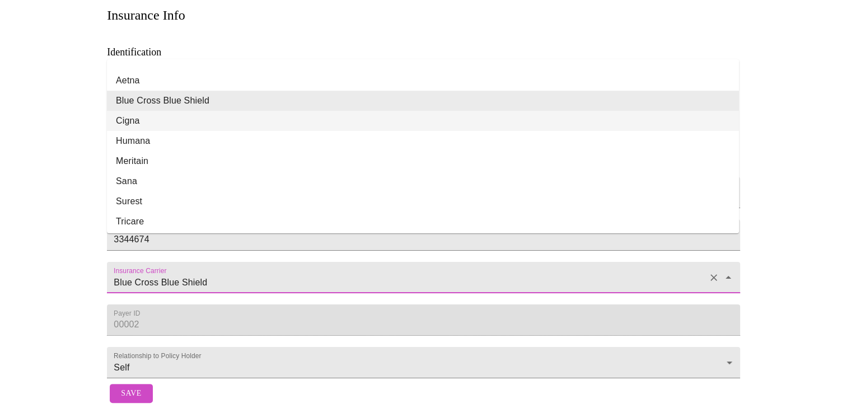
click at [145, 111] on li "Cigna" at bounding box center [423, 121] width 632 height 20
type input "Cigna"
type input "62308"
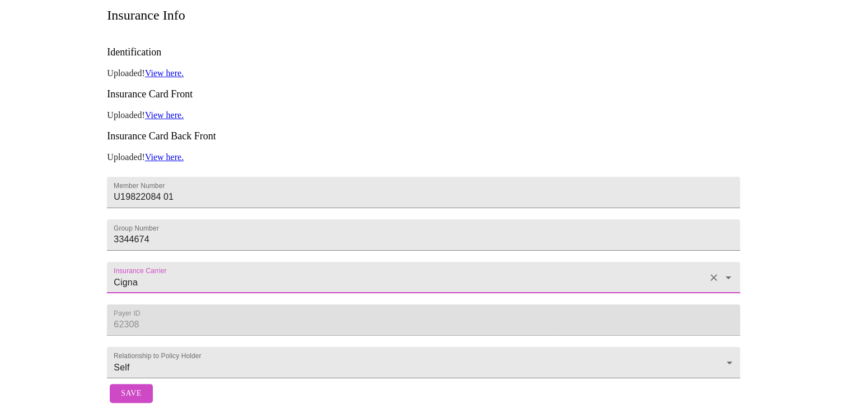
click at [175, 110] on link "View here." at bounding box center [164, 115] width 39 height 10
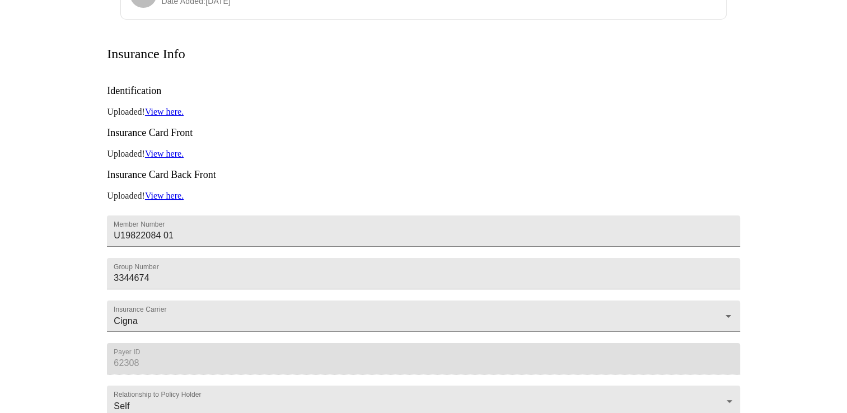
scroll to position [186, 0]
click at [169, 150] on link "View here." at bounding box center [164, 155] width 39 height 10
click at [166, 108] on link "View here." at bounding box center [164, 113] width 39 height 10
click at [171, 150] on link "View here." at bounding box center [164, 155] width 39 height 10
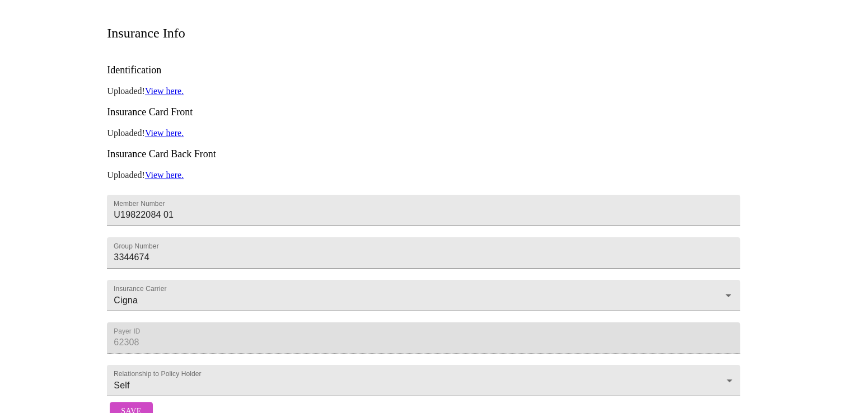
scroll to position [231, 0]
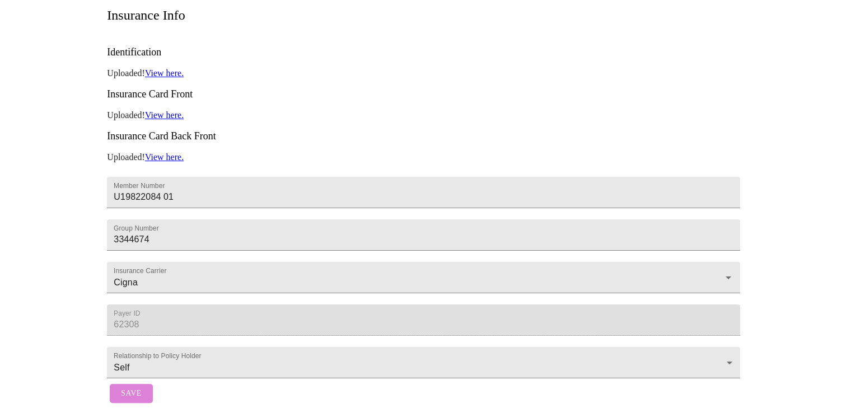
click at [125, 387] on span "Save" at bounding box center [131, 394] width 20 height 14
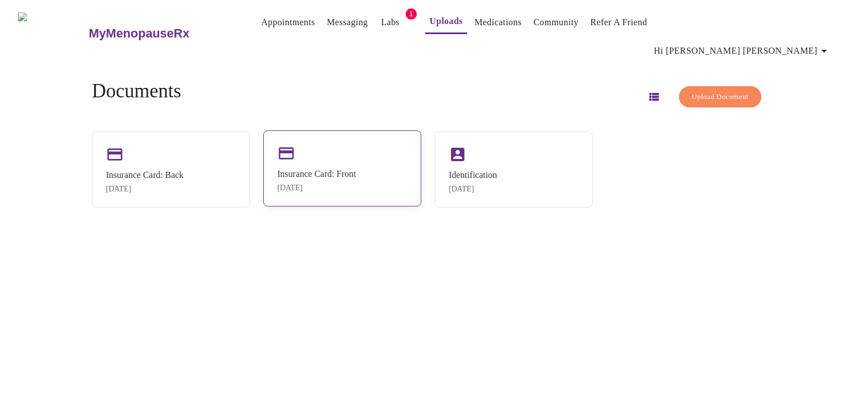
click at [293, 144] on icon at bounding box center [286, 153] width 18 height 18
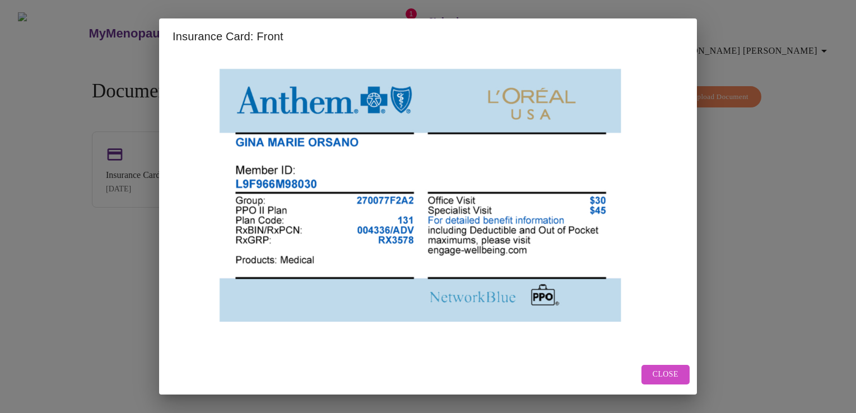
drag, startPoint x: 668, startPoint y: 382, endPoint x: 654, endPoint y: 375, distance: 15.5
click at [654, 375] on span "Close" at bounding box center [665, 375] width 26 height 14
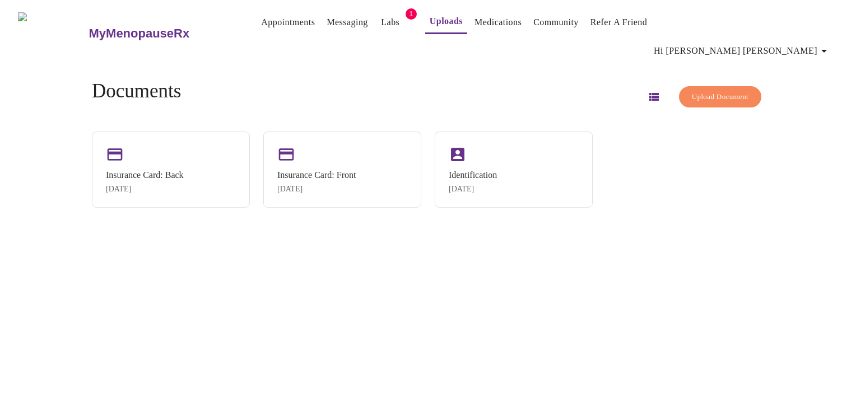
click at [679, 86] on button "Upload Document" at bounding box center [720, 97] width 82 height 22
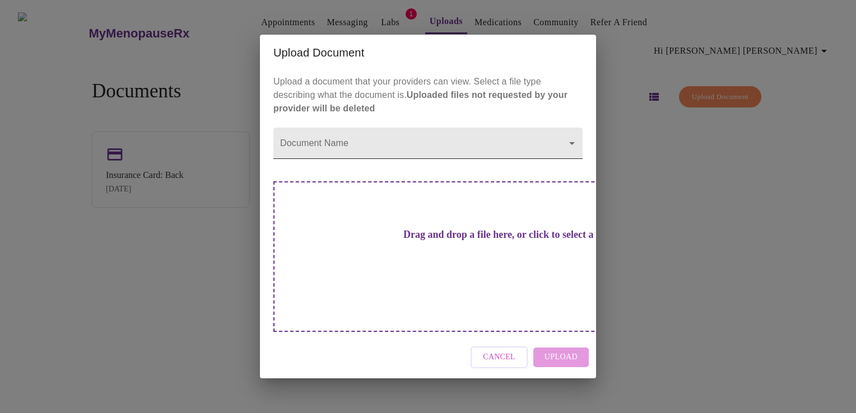
click at [501, 157] on body "MyMenopauseRx Appointments Messaging Labs 1 Uploads Medications Community Refer…" at bounding box center [427, 210] width 847 height 413
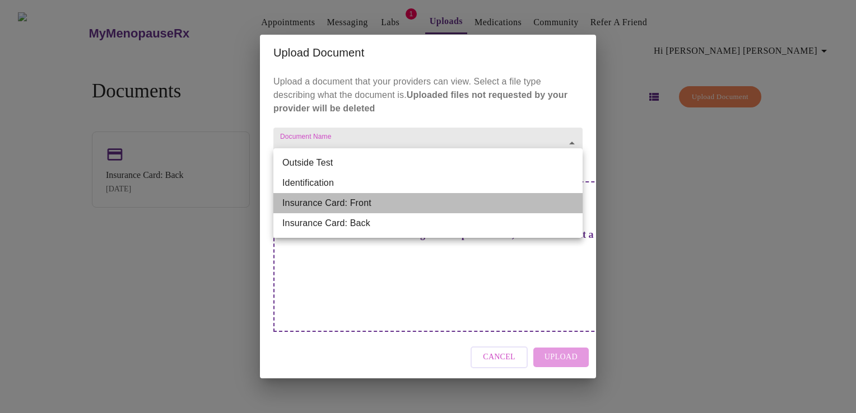
click at [482, 198] on li "Insurance Card: Front" at bounding box center [427, 203] width 309 height 20
type input "Insurance Card: Front"
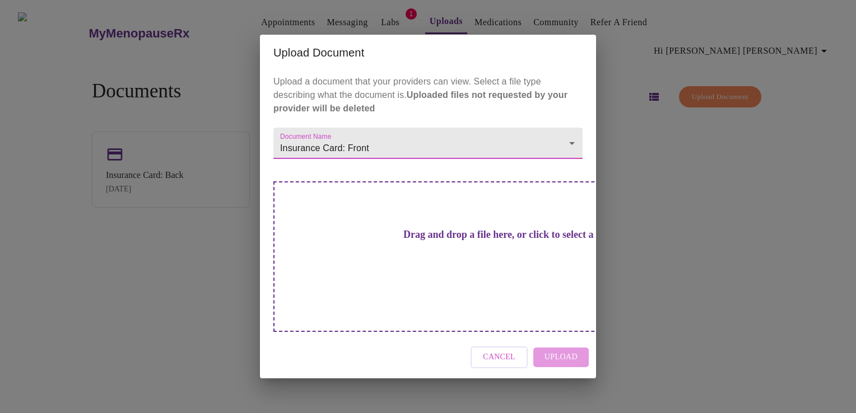
click at [423, 241] on h3 "Drag and drop a file here, or click to select a file" at bounding box center [506, 235] width 309 height 12
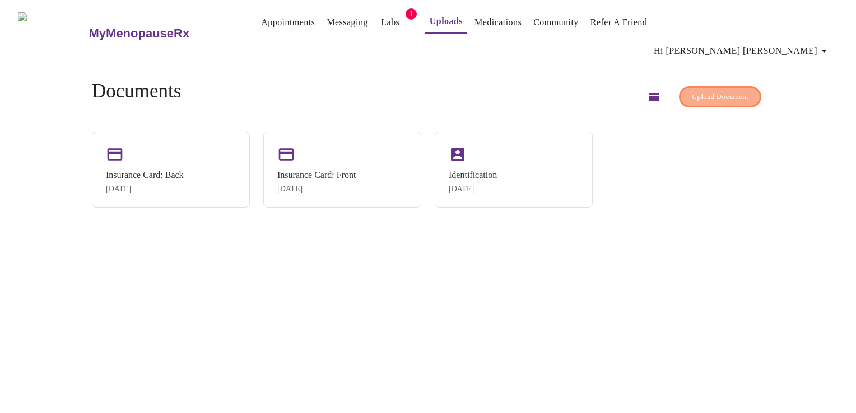
click at [699, 91] on span "Upload Document" at bounding box center [719, 97] width 57 height 13
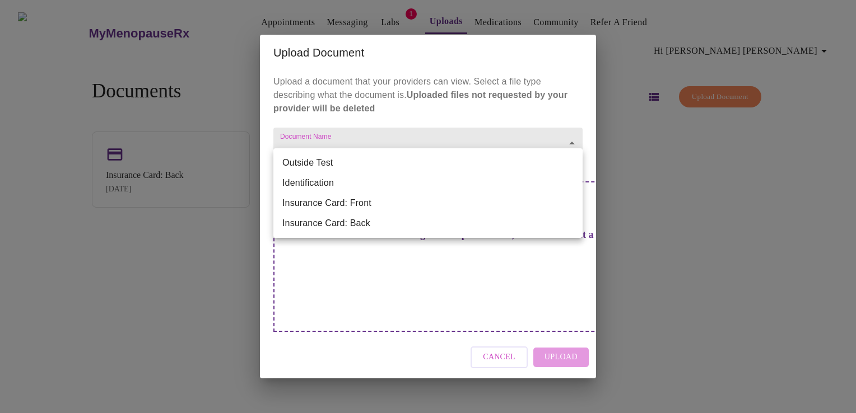
click at [519, 164] on body "MyMenopauseRx Appointments Messaging Labs 1 Uploads Medications Community Refer…" at bounding box center [427, 210] width 847 height 413
click at [501, 199] on li "Insurance Card: Front" at bounding box center [427, 203] width 309 height 20
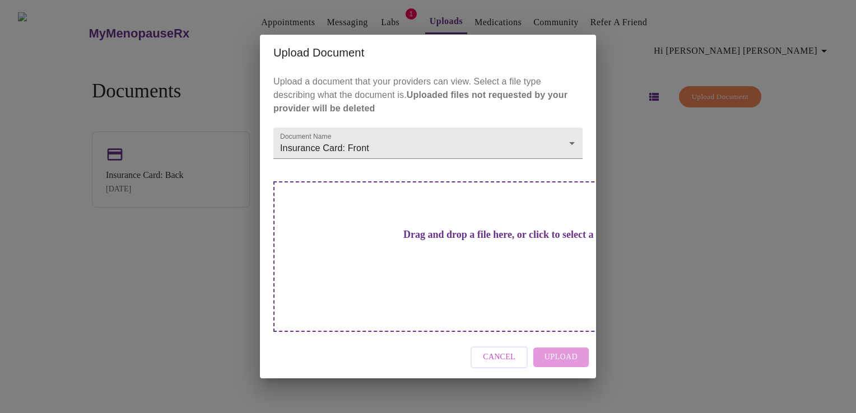
click at [434, 263] on div "Drag and drop a file here, or click to select a file" at bounding box center [506, 256] width 466 height 151
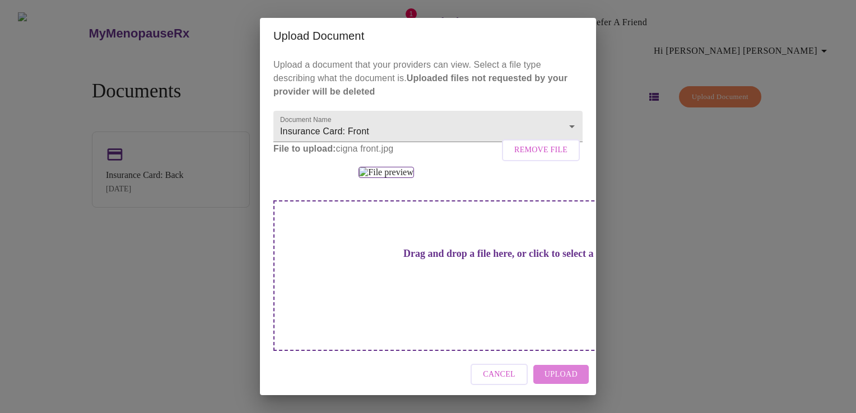
click at [578, 375] on button "Upload" at bounding box center [560, 375] width 55 height 20
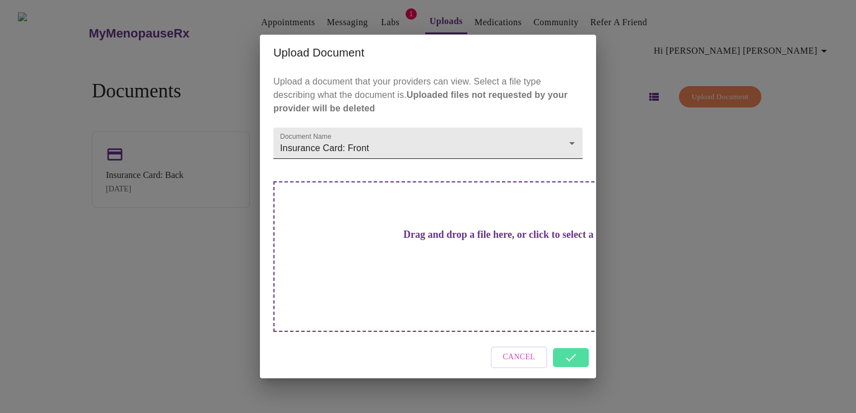
click at [564, 173] on body "MyMenopauseRx Appointments Messaging Labs 1 Uploads Medications Community Refer…" at bounding box center [427, 210] width 847 height 413
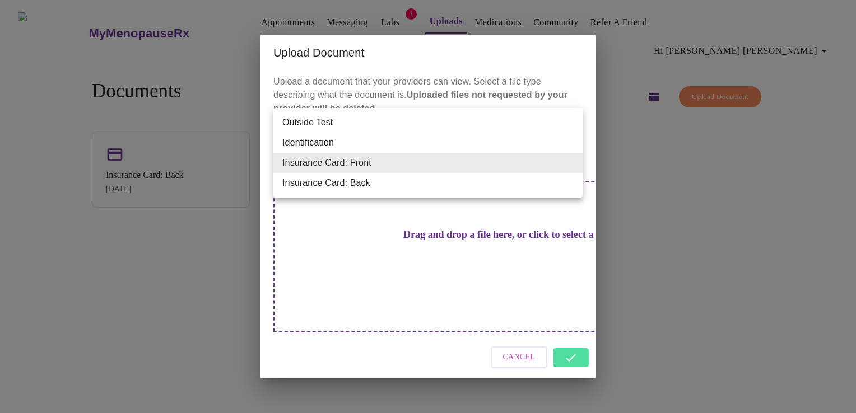
click at [555, 186] on li "Insurance Card: Back" at bounding box center [427, 183] width 309 height 20
type input "Insurance Card: Back"
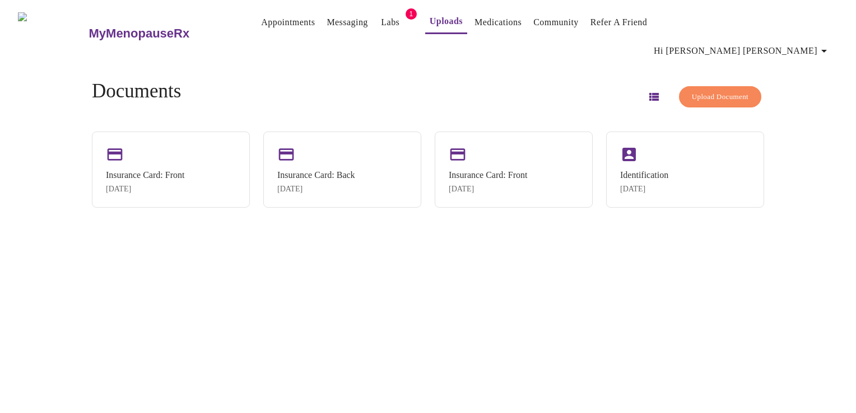
drag, startPoint x: 505, startPoint y: 155, endPoint x: 441, endPoint y: 260, distance: 123.6
click at [441, 260] on div "MyMenopauseRx Appointments Messaging Labs 1 Uploads Medications Community Refer…" at bounding box center [427, 210] width 847 height 413
click at [672, 153] on div "Identification Apr 12, 2024" at bounding box center [685, 168] width 158 height 76
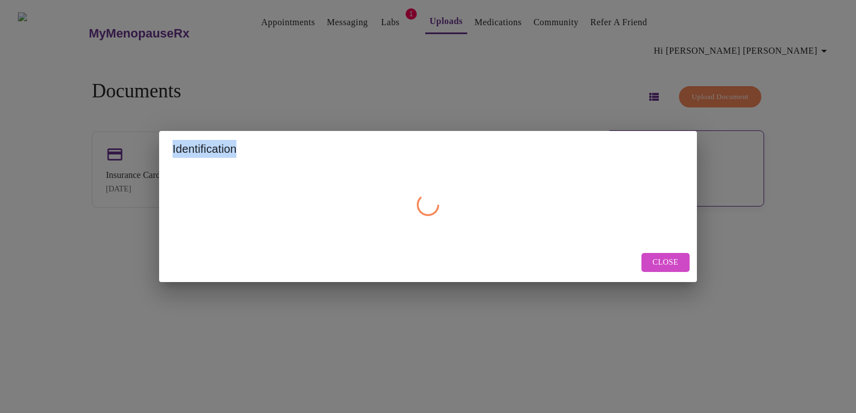
click at [672, 153] on div "Identification Close" at bounding box center [428, 206] width 856 height 413
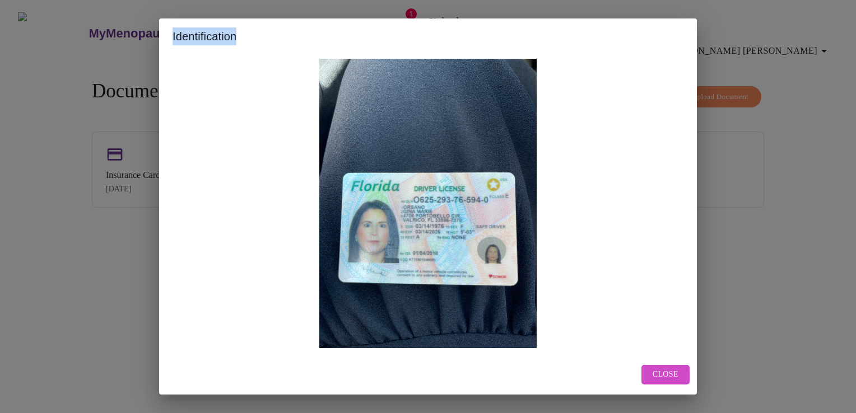
click at [656, 378] on span "Close" at bounding box center [665, 375] width 26 height 14
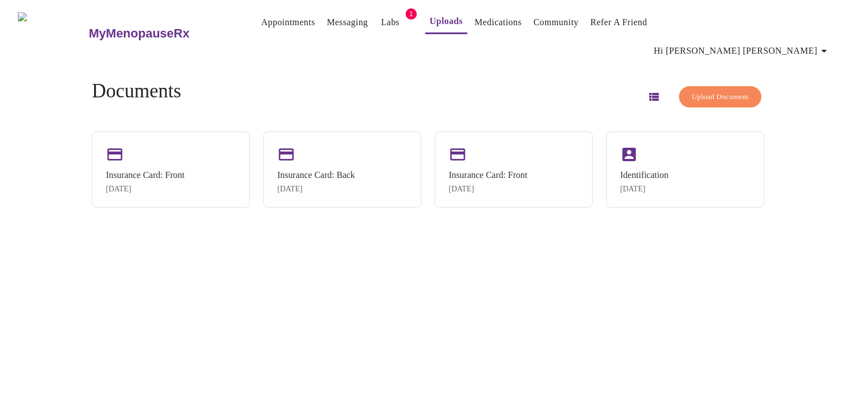
click at [709, 91] on span "Upload Document" at bounding box center [719, 97] width 57 height 13
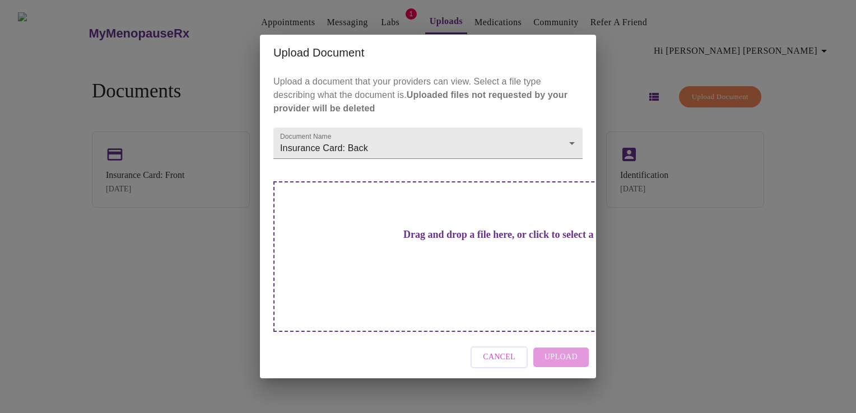
click at [450, 241] on h3 "Drag and drop a file here, or click to select a file" at bounding box center [506, 235] width 309 height 12
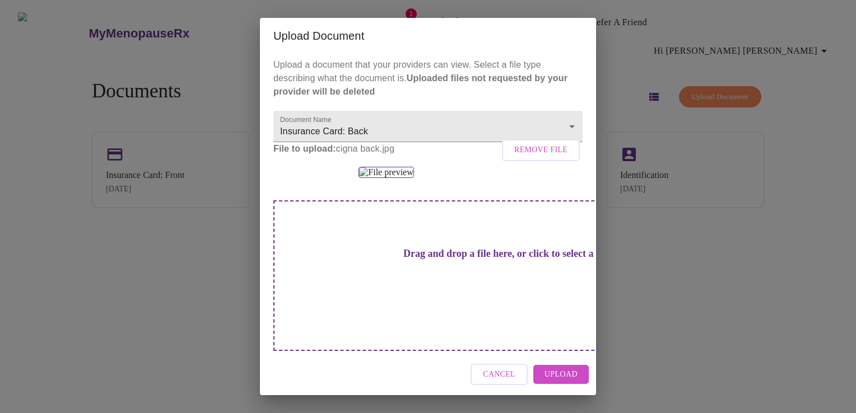
click at [563, 375] on span "Upload" at bounding box center [560, 375] width 33 height 14
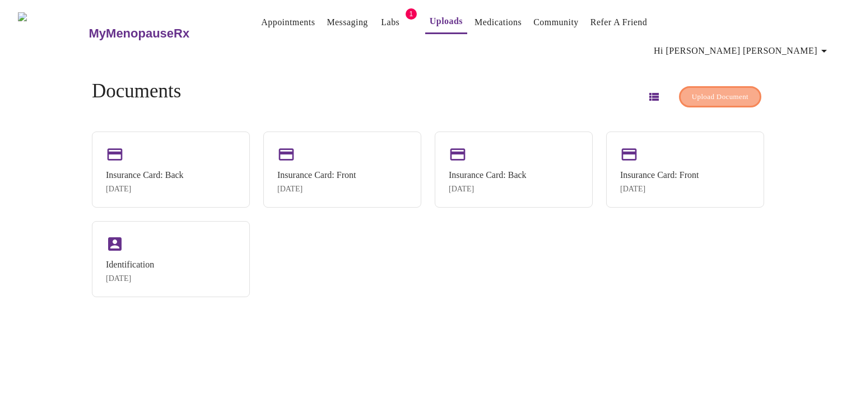
click at [704, 86] on button "Upload Document" at bounding box center [720, 97] width 82 height 22
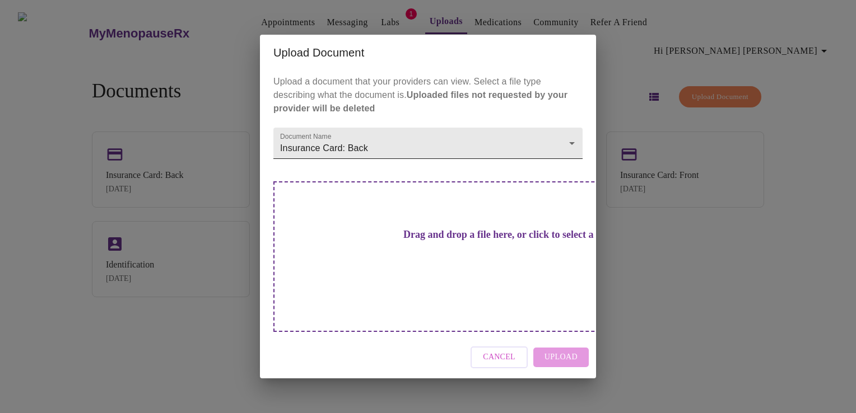
click at [540, 160] on body "MyMenopauseRx Appointments Messaging Labs 1 Uploads Medications Community Refer…" at bounding box center [427, 210] width 847 height 413
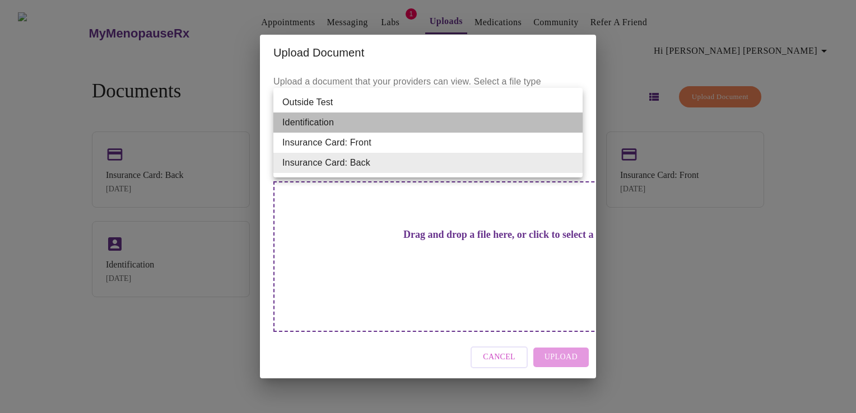
click at [437, 125] on li "Identification" at bounding box center [427, 123] width 309 height 20
type input "Identification"
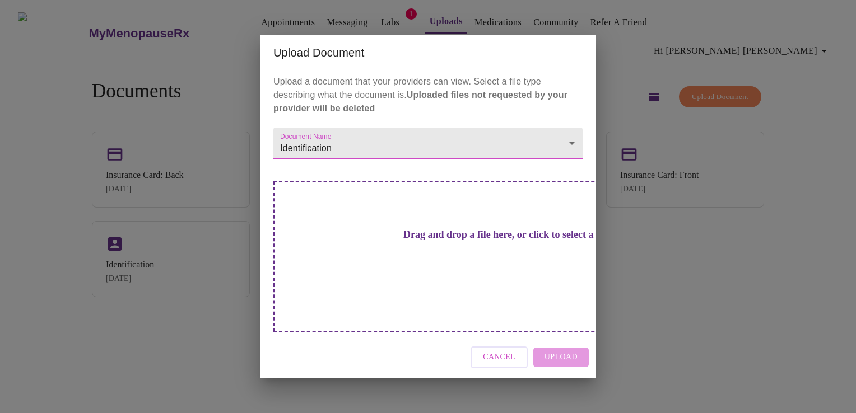
click at [431, 241] on h3 "Drag and drop a file here, or click to select a file" at bounding box center [506, 235] width 309 height 12
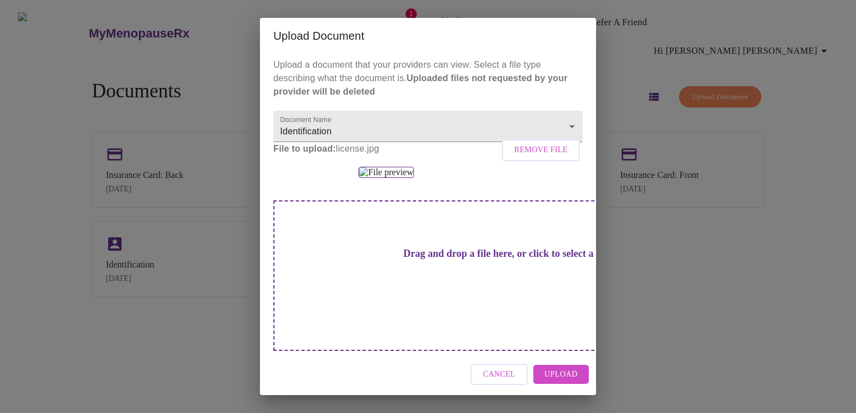
click at [569, 375] on span "Upload" at bounding box center [560, 375] width 33 height 14
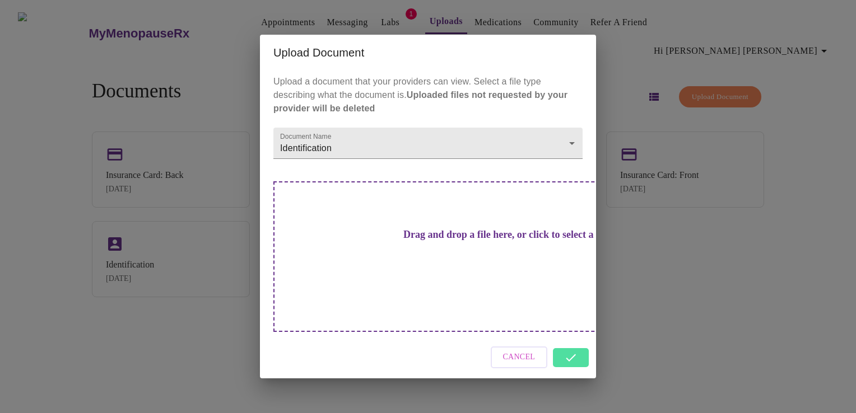
click at [564, 343] on div "Cancel" at bounding box center [428, 357] width 336 height 42
click at [517, 350] on span "Cancel" at bounding box center [519, 357] width 32 height 14
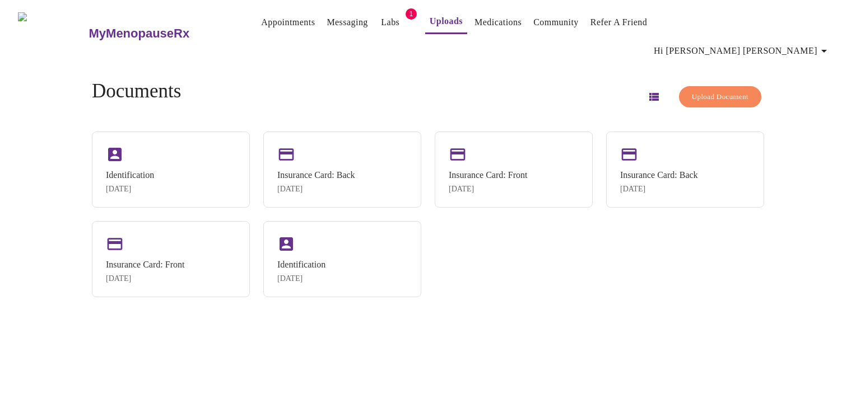
drag, startPoint x: 293, startPoint y: 236, endPoint x: 321, endPoint y: 329, distance: 96.9
click at [321, 329] on div "MyMenopauseRx Appointments Messaging Labs 1 Uploads Medications Community Refer…" at bounding box center [427, 210] width 847 height 413
click at [125, 169] on div "Identification" at bounding box center [130, 174] width 48 height 10
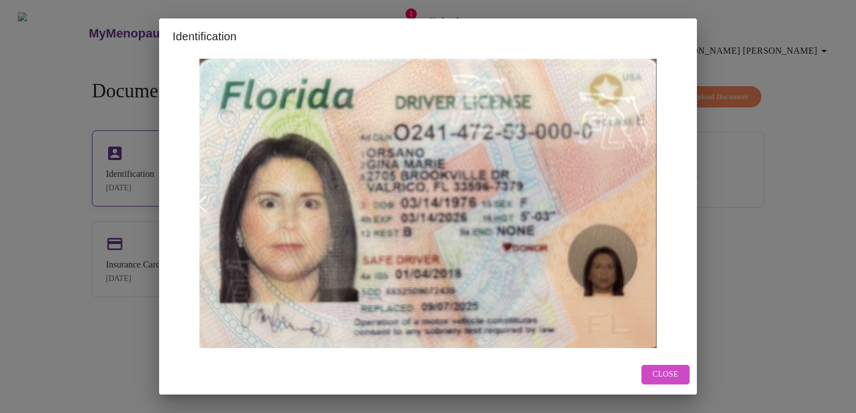
click at [125, 150] on div "Identification Close" at bounding box center [428, 206] width 856 height 413
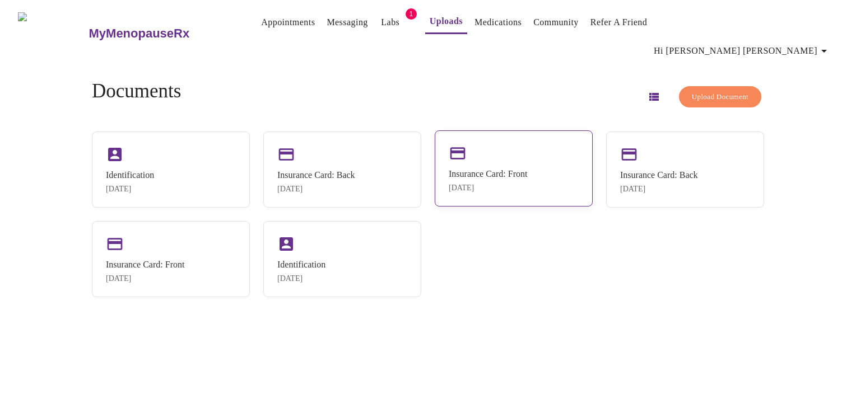
click at [447, 167] on div "Insurance Card: Front [DATE]" at bounding box center [513, 168] width 158 height 76
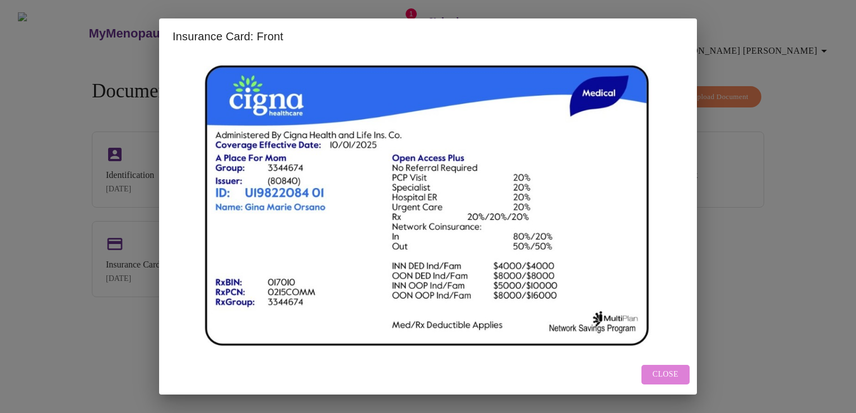
click at [681, 372] on button "Close" at bounding box center [665, 375] width 48 height 20
